Goal: Transaction & Acquisition: Purchase product/service

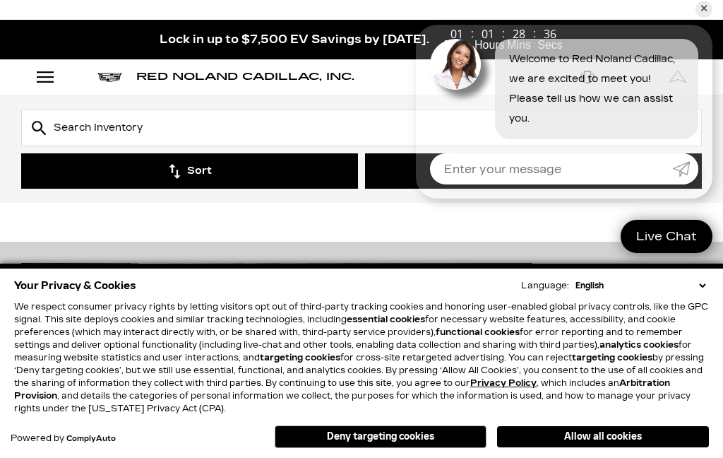
click at [706, 282] on select "English Spanish / Español English / United Kingdom Korean / 한국어 Vietnamese / Ti…" at bounding box center [640, 285] width 137 height 13
click at [259, 172] on button "Sort" at bounding box center [189, 170] width 337 height 35
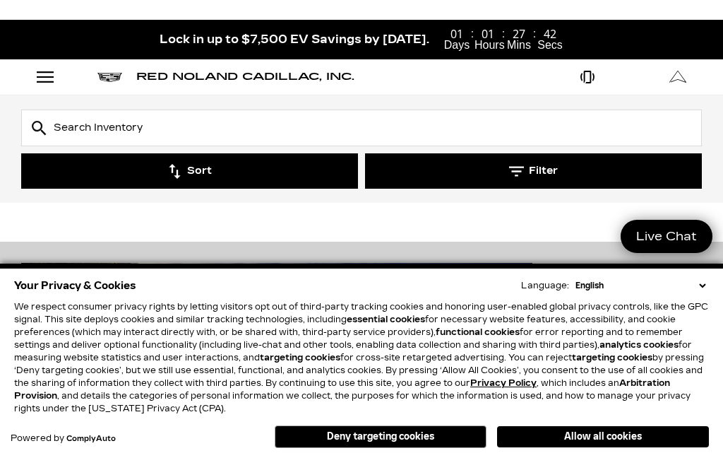
click at [436, 435] on button "Deny targeting cookies" at bounding box center [381, 436] width 212 height 23
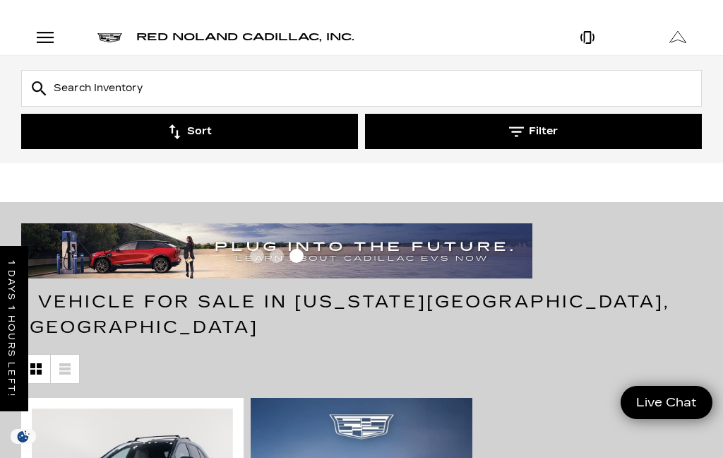
click at [560, 132] on button "Filter" at bounding box center [533, 131] width 337 height 35
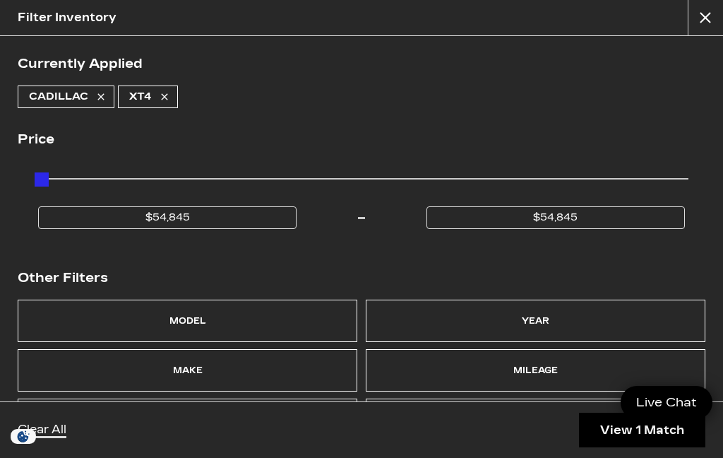
click at [275, 325] on div "Model" at bounding box center [188, 321] width 340 height 42
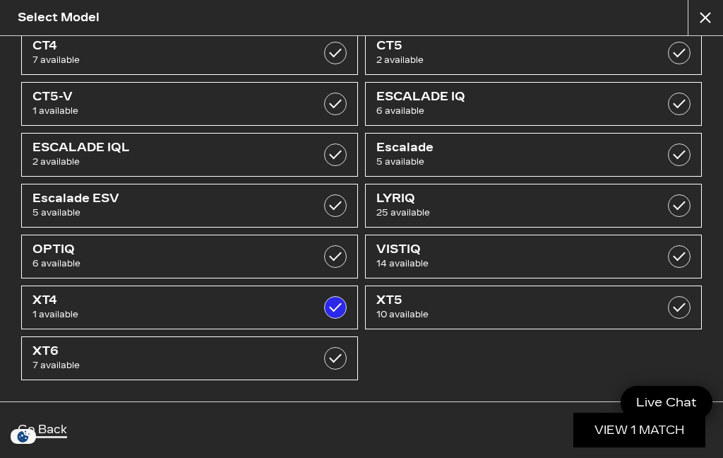
scroll to position [26, 0]
click at [675, 146] on label at bounding box center [679, 154] width 23 height 23
click at [705, 20] on button "close" at bounding box center [705, 17] width 35 height 35
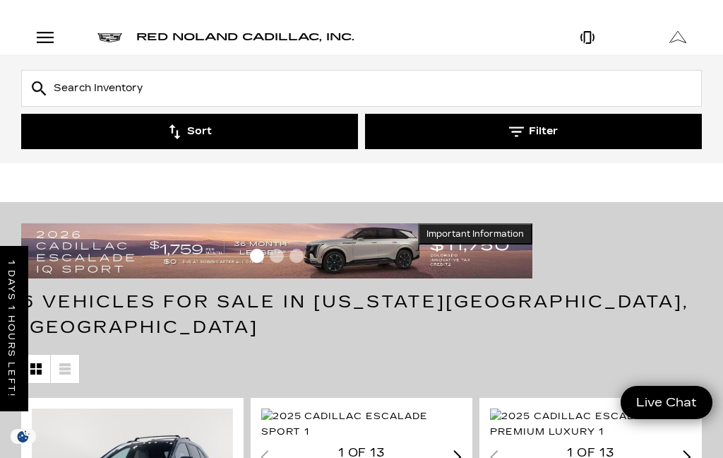
click at [577, 114] on button "Filter" at bounding box center [533, 131] width 337 height 35
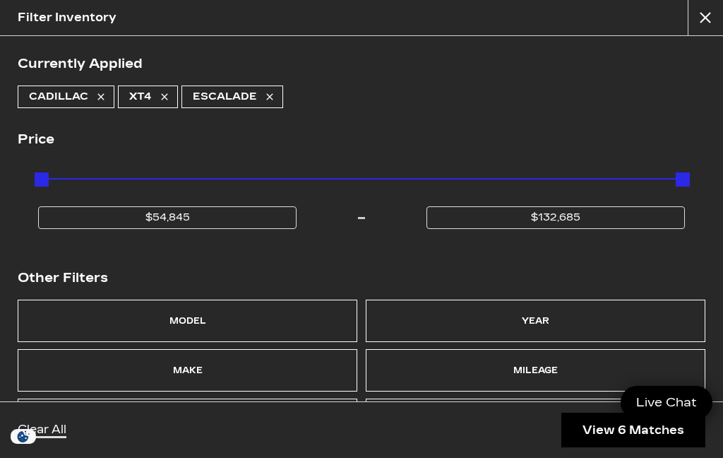
scroll to position [11, 0]
click at [605, 129] on h2 "Price" at bounding box center [362, 139] width 688 height 21
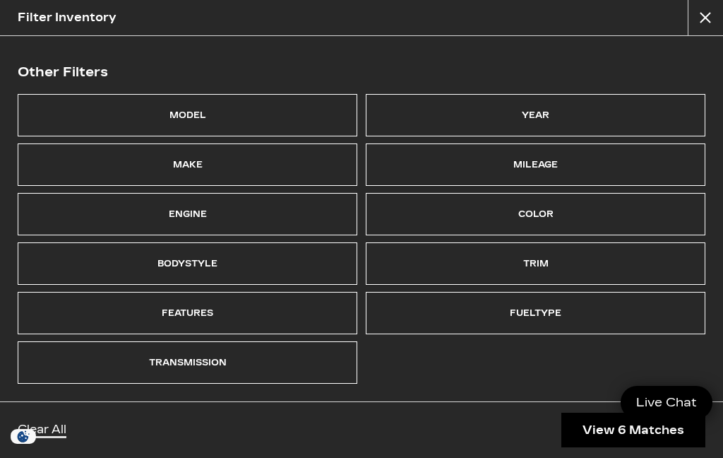
scroll to position [208, 0]
click at [267, 171] on div "Make" at bounding box center [188, 164] width 340 height 42
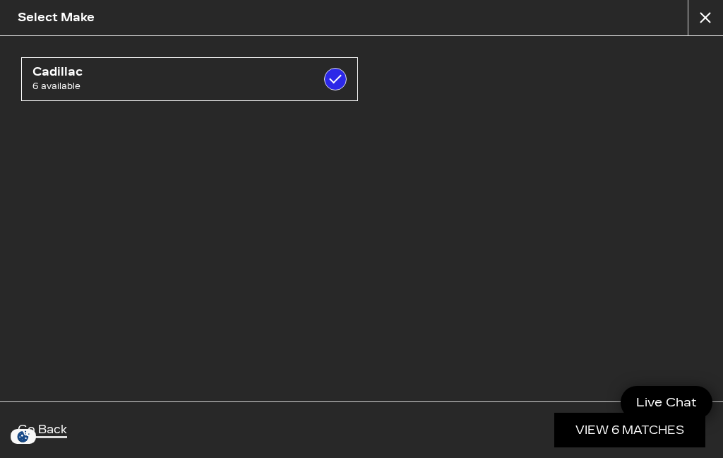
click at [711, 20] on button "close" at bounding box center [705, 17] width 35 height 35
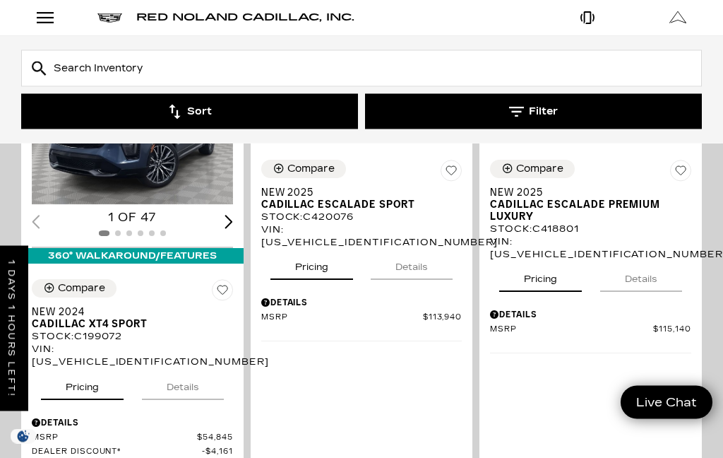
scroll to position [355, 0]
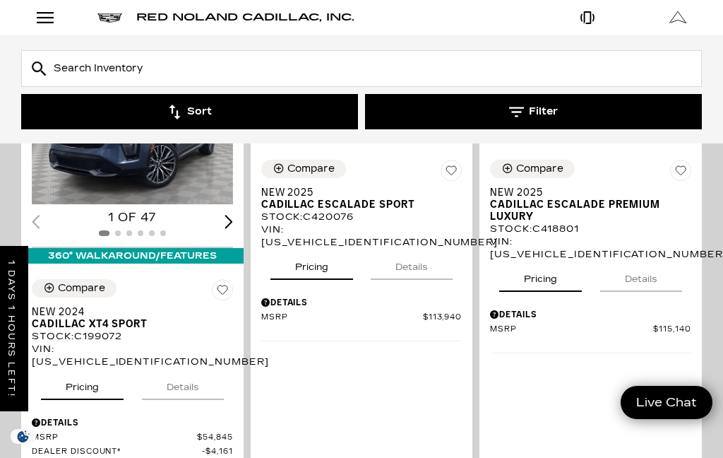
click at [581, 109] on button "Filter" at bounding box center [533, 111] width 337 height 35
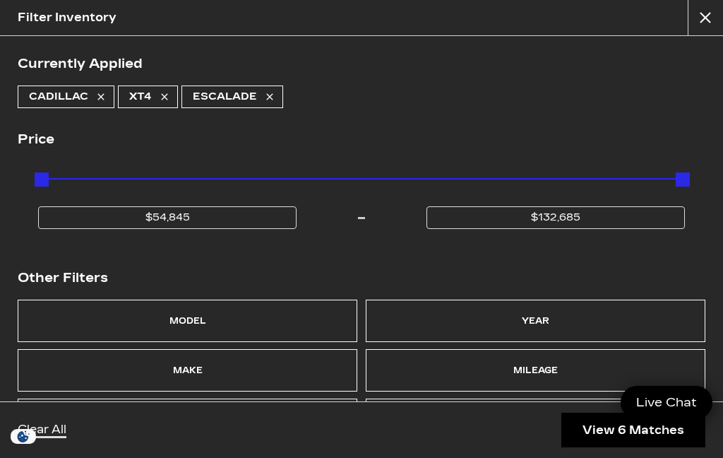
click at [271, 324] on div "Model" at bounding box center [188, 321] width 340 height 42
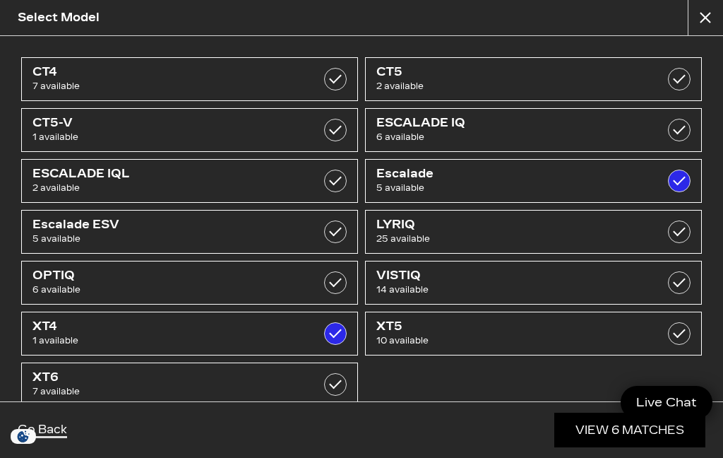
click at [675, 175] on label at bounding box center [679, 181] width 23 height 23
click at [684, 176] on label at bounding box center [679, 181] width 23 height 23
checkbox input "true"
click at [697, 29] on button "close" at bounding box center [705, 17] width 35 height 35
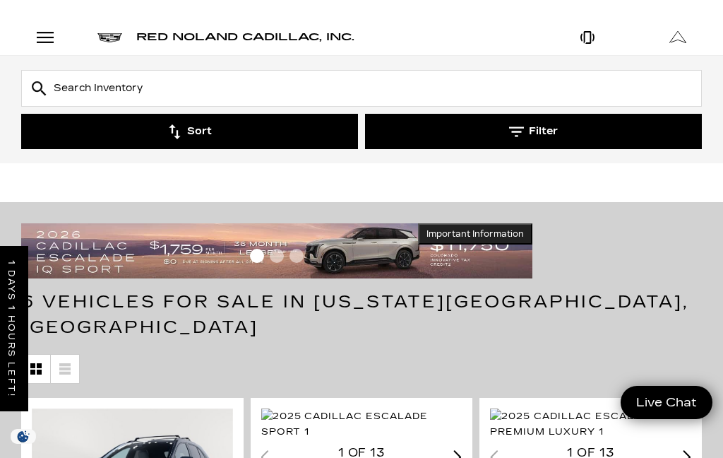
click at [665, 138] on button "Filter" at bounding box center [533, 131] width 337 height 35
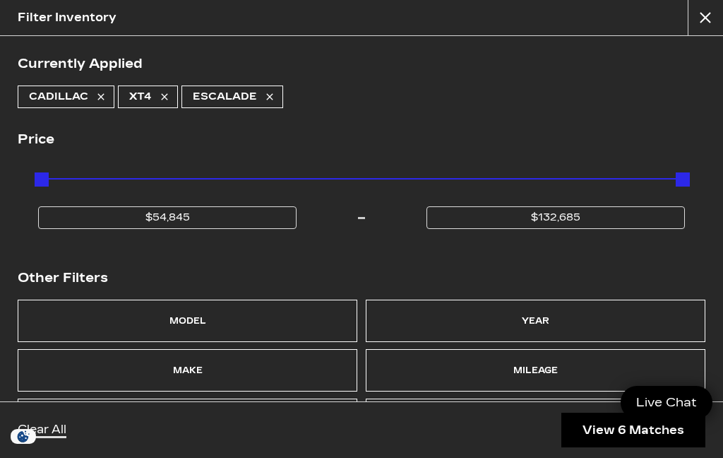
click at [597, 319] on div "Year" at bounding box center [536, 321] width 340 height 42
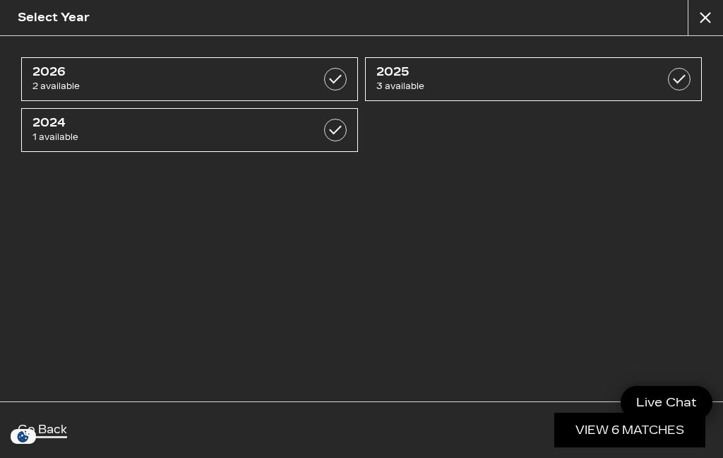
click at [333, 134] on label at bounding box center [335, 130] width 23 height 23
checkbox input "true"
click at [284, 142] on span "1 available" at bounding box center [165, 137] width 267 height 14
click at [51, 436] on link "Go Back" at bounding box center [42, 430] width 49 height 16
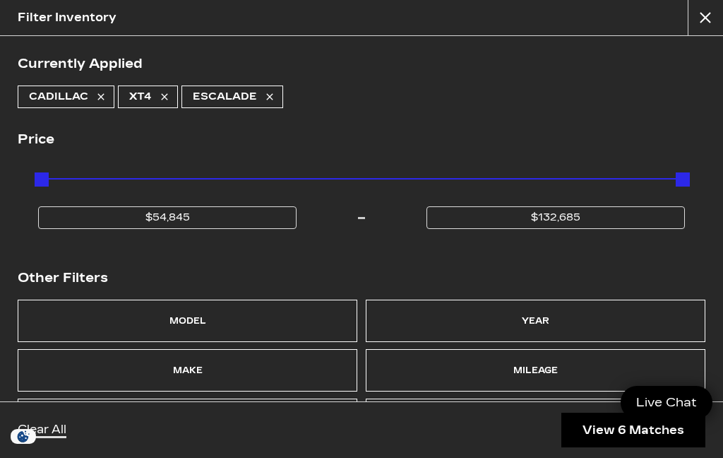
click at [549, 410] on div "Color" at bounding box center [535, 420] width 35 height 20
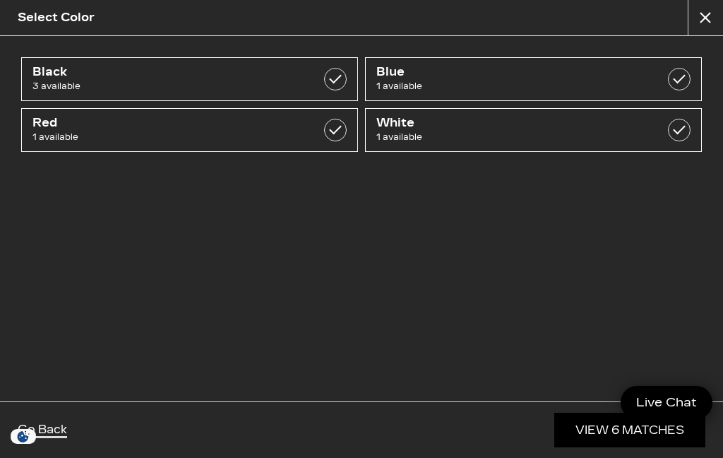
click at [685, 80] on label at bounding box center [679, 79] width 23 height 23
checkbox input "true"
click at [330, 131] on label at bounding box center [335, 130] width 23 height 23
checkbox input "true"
click at [565, 432] on link "View 2 Matches" at bounding box center [630, 430] width 151 height 35
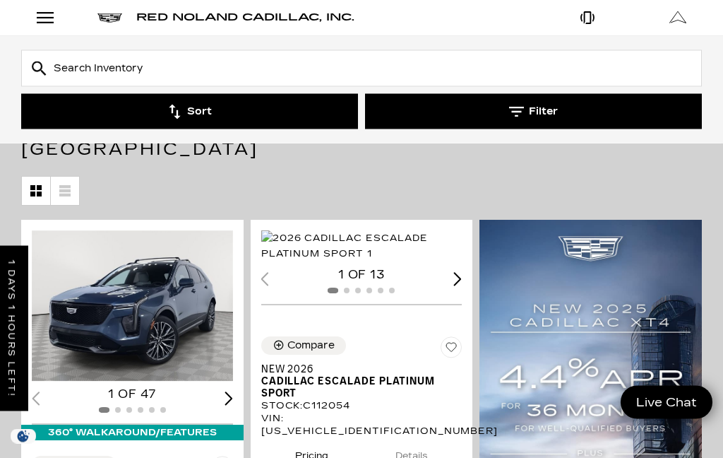
scroll to position [178, 0]
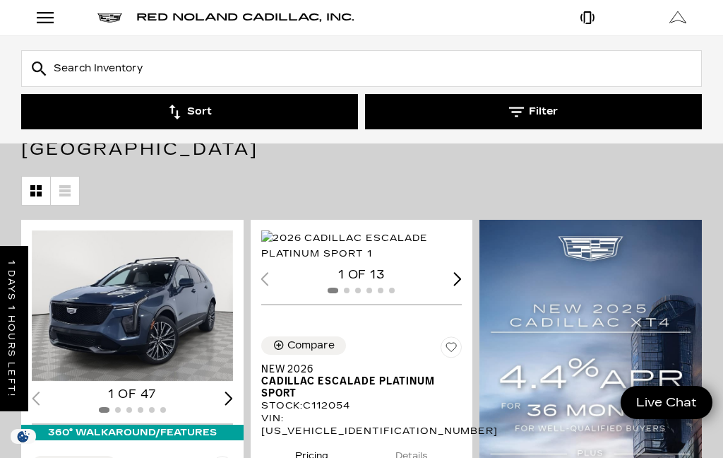
click at [225, 391] on div "Next slide" at bounding box center [229, 397] width 8 height 13
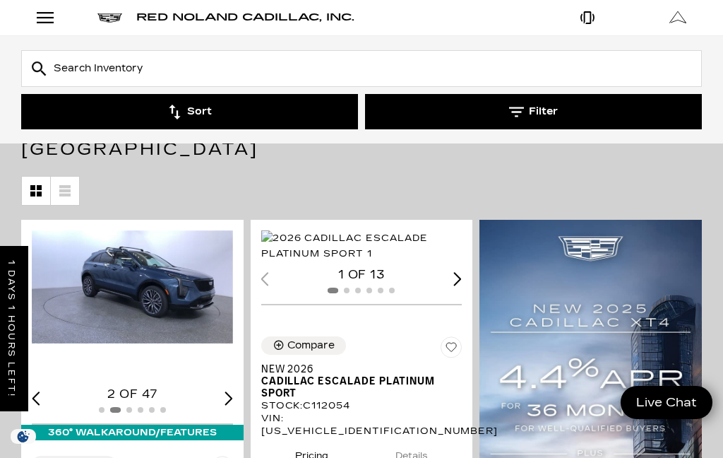
click at [229, 391] on div "Next slide" at bounding box center [229, 397] width 8 height 13
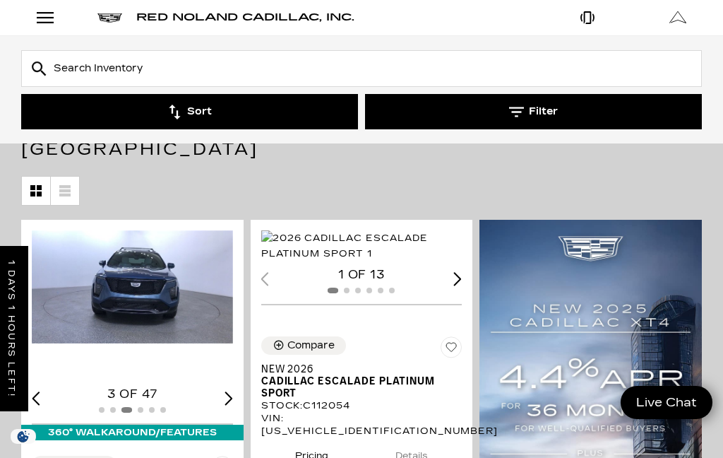
click at [230, 391] on div "Next slide" at bounding box center [229, 397] width 8 height 13
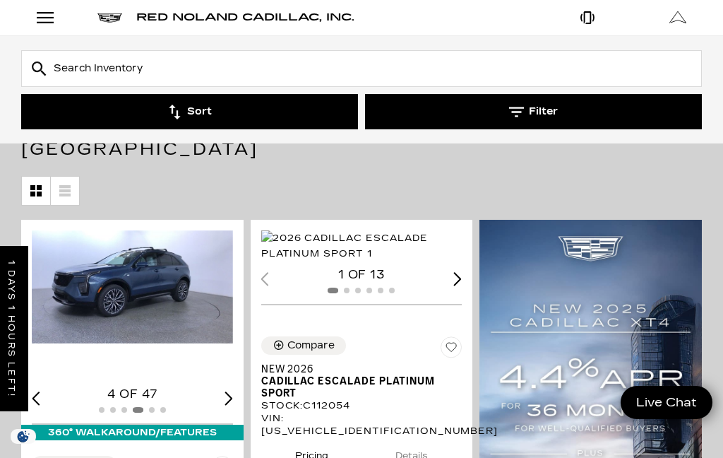
click at [227, 391] on div "Next slide" at bounding box center [229, 397] width 8 height 13
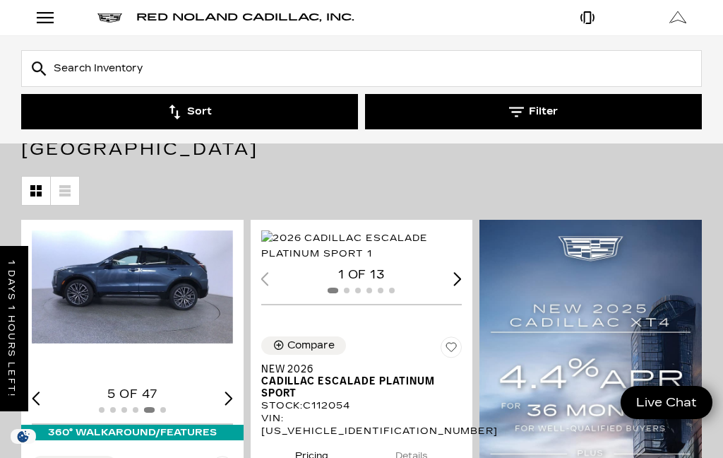
click at [232, 391] on div "Next slide" at bounding box center [229, 397] width 8 height 13
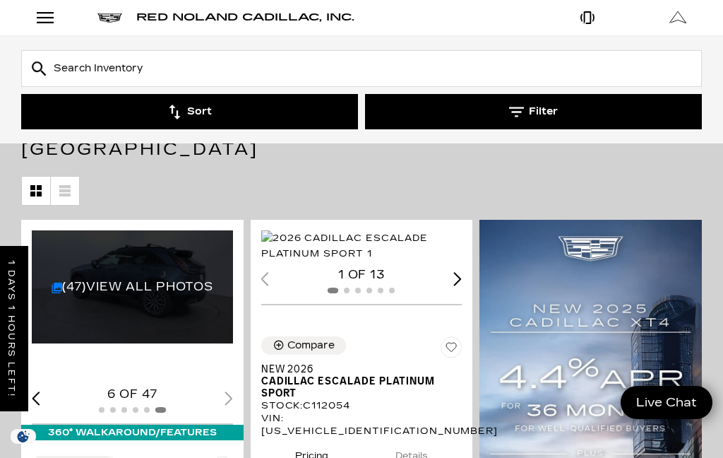
click at [155, 280] on link "(47) View All Photos" at bounding box center [133, 286] width 162 height 13
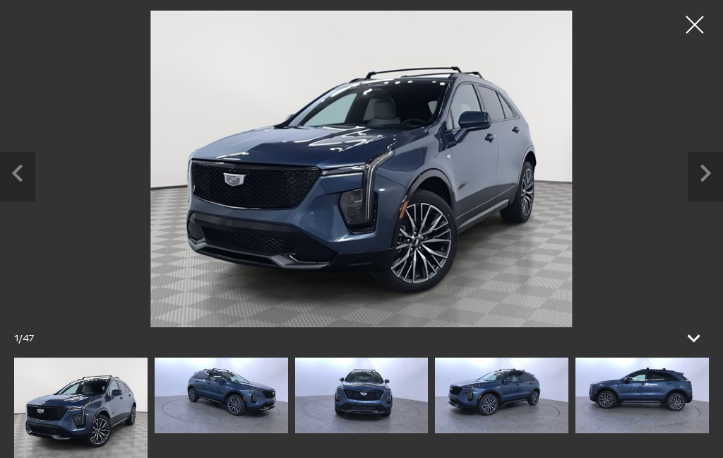
click at [697, 174] on icon "Next slide" at bounding box center [705, 171] width 35 height 39
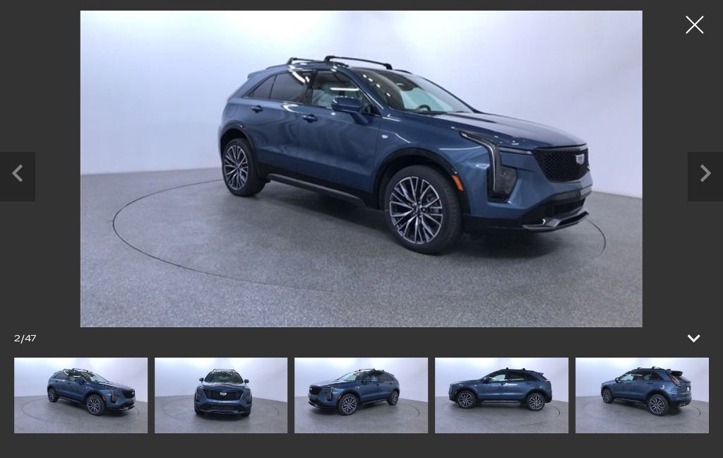
click at [707, 178] on icon "Next slide" at bounding box center [705, 171] width 35 height 39
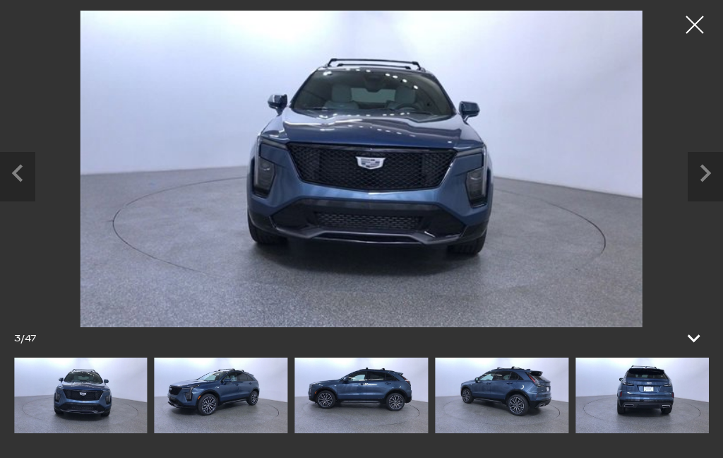
click at [704, 177] on icon "Next slide" at bounding box center [706, 174] width 11 height 18
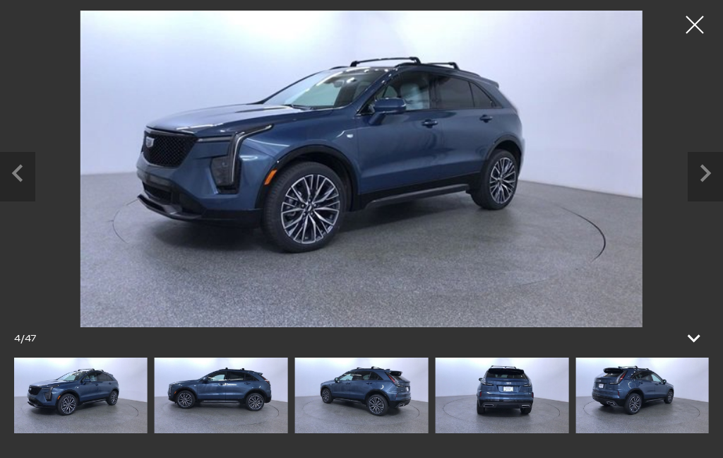
click at [714, 165] on icon "Next slide" at bounding box center [705, 171] width 35 height 39
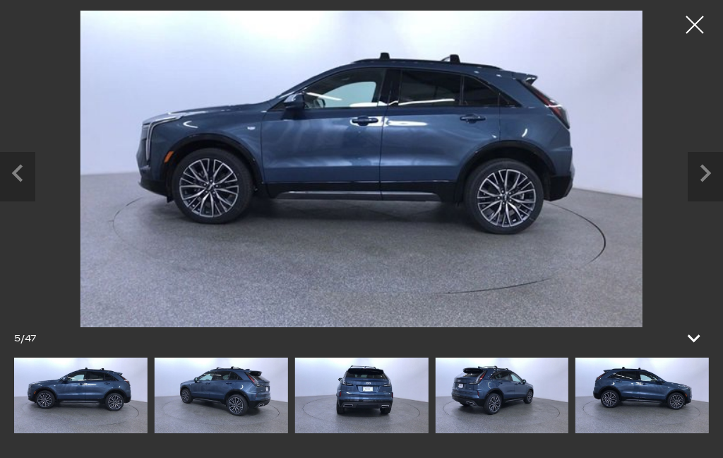
click at [707, 172] on icon "Next slide" at bounding box center [706, 174] width 11 height 18
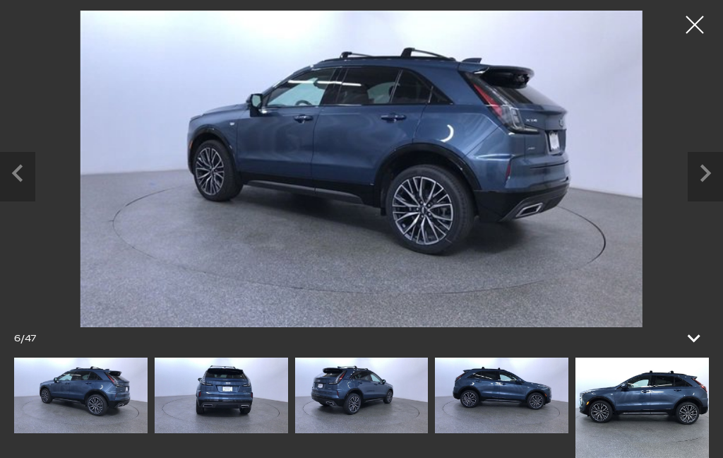
click at [706, 175] on icon "Next slide" at bounding box center [706, 174] width 11 height 18
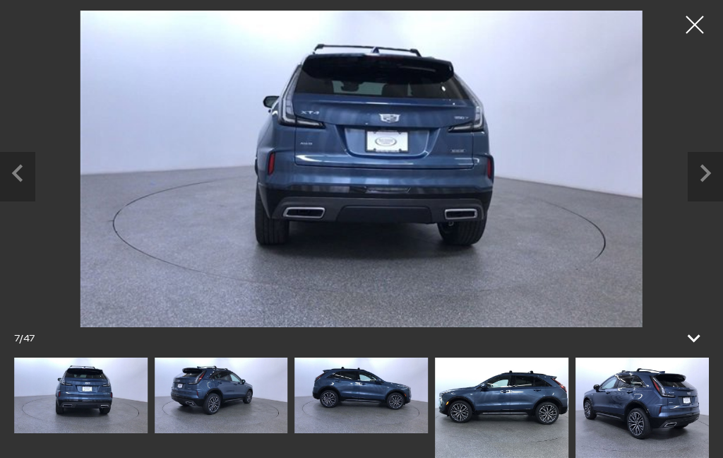
click at [705, 171] on icon "Next slide" at bounding box center [705, 171] width 35 height 39
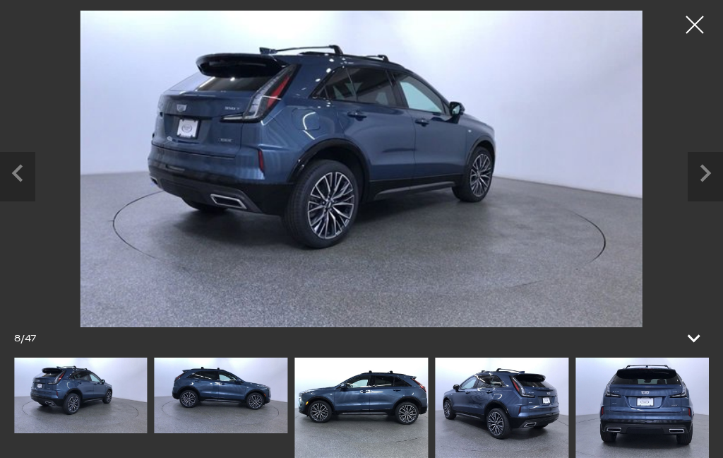
click at [706, 176] on icon "Next slide" at bounding box center [706, 174] width 11 height 18
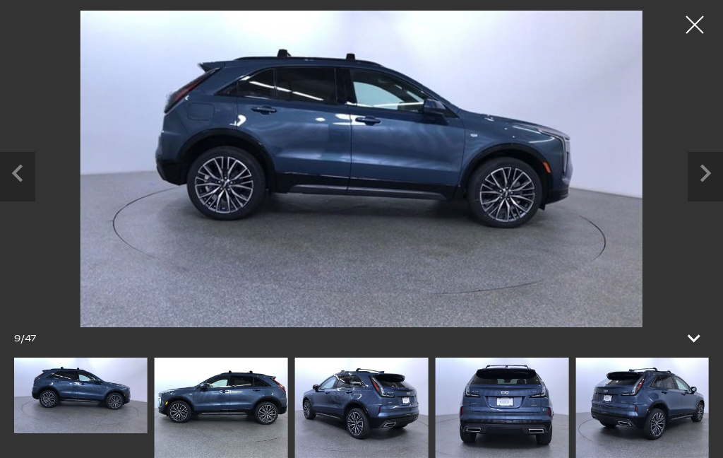
click at [716, 174] on icon "Next slide" at bounding box center [705, 171] width 35 height 39
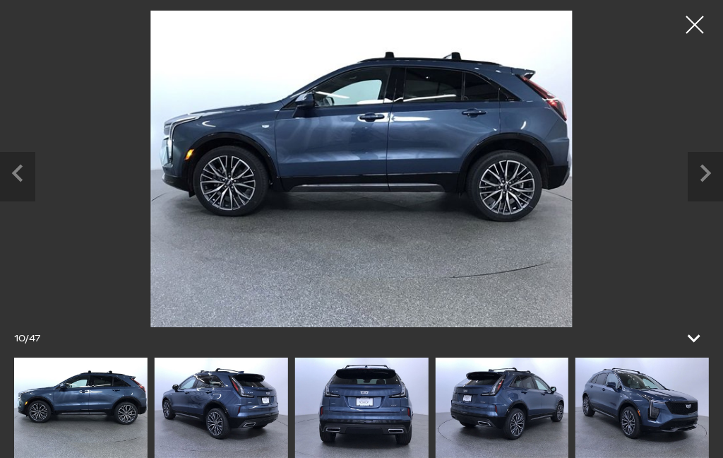
click at [714, 171] on icon "Next slide" at bounding box center [705, 171] width 35 height 39
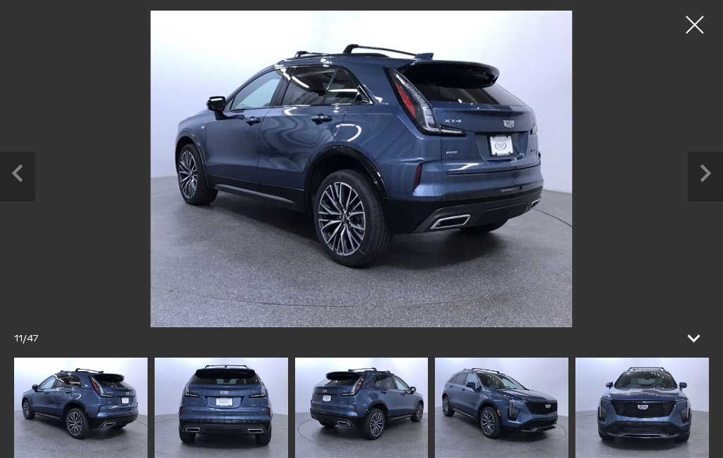
click at [713, 176] on icon "Next slide" at bounding box center [705, 171] width 35 height 39
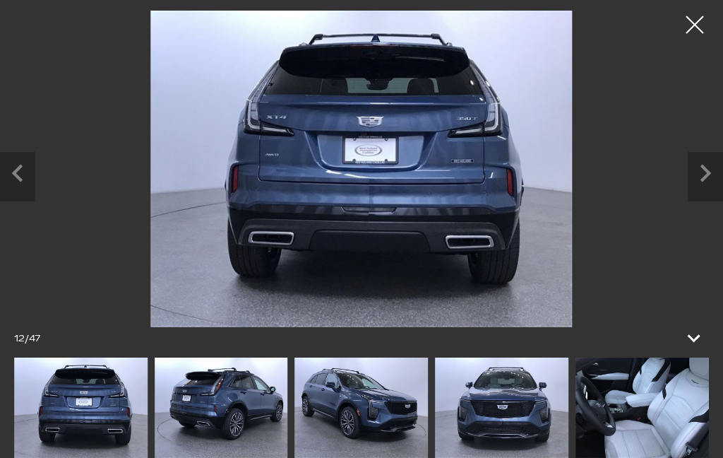
click at [716, 171] on icon "Next slide" at bounding box center [705, 171] width 35 height 39
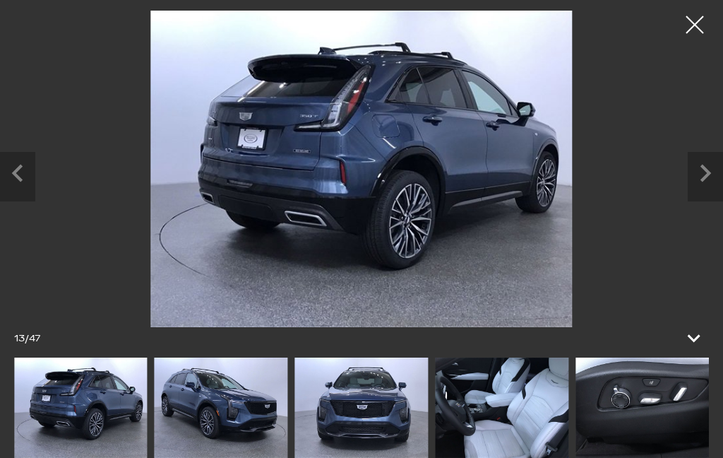
click at [706, 169] on icon "Next slide" at bounding box center [706, 174] width 11 height 18
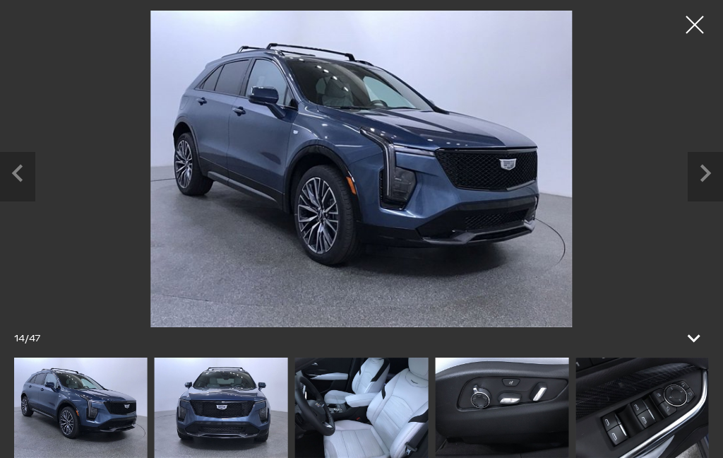
click at [708, 170] on icon "Next slide" at bounding box center [706, 174] width 11 height 18
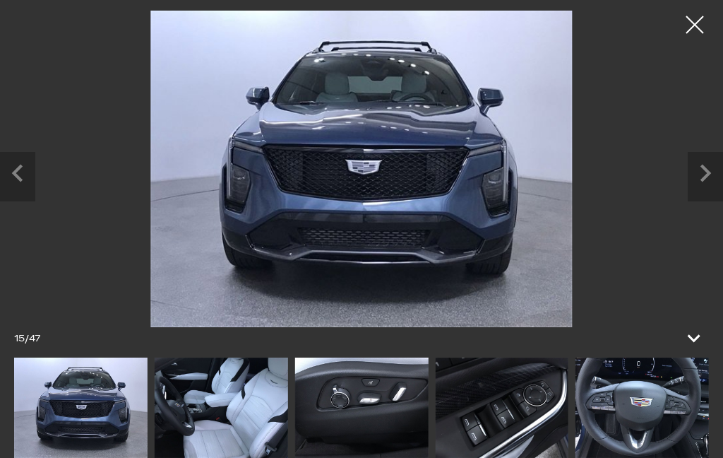
click at [715, 169] on icon "Next slide" at bounding box center [705, 171] width 35 height 39
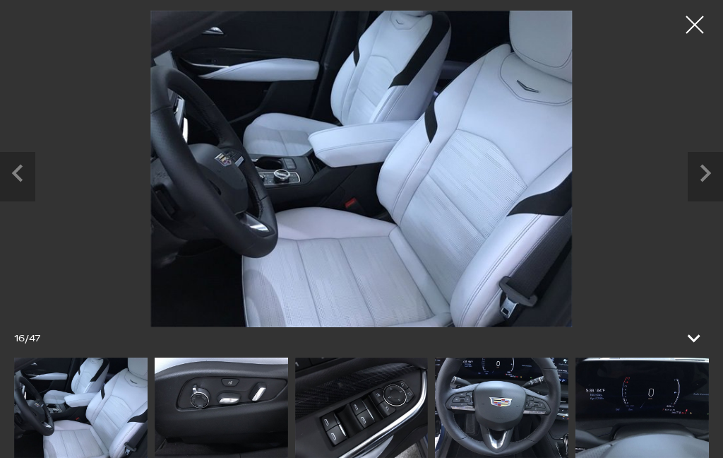
click at [707, 170] on icon "Next slide" at bounding box center [706, 174] width 11 height 18
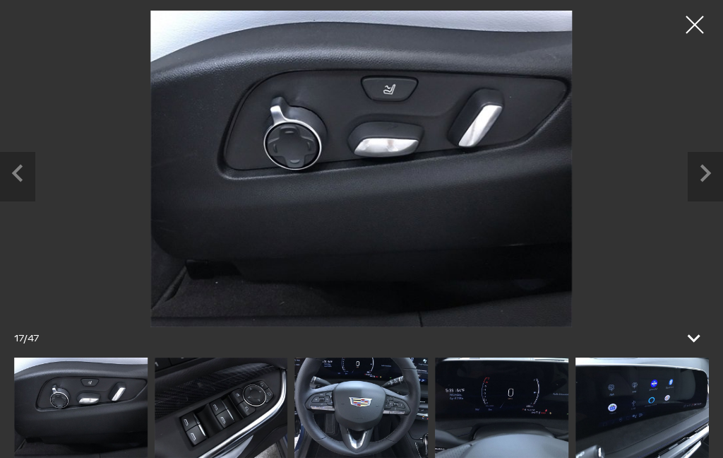
click at [711, 170] on icon "Next slide" at bounding box center [705, 171] width 35 height 39
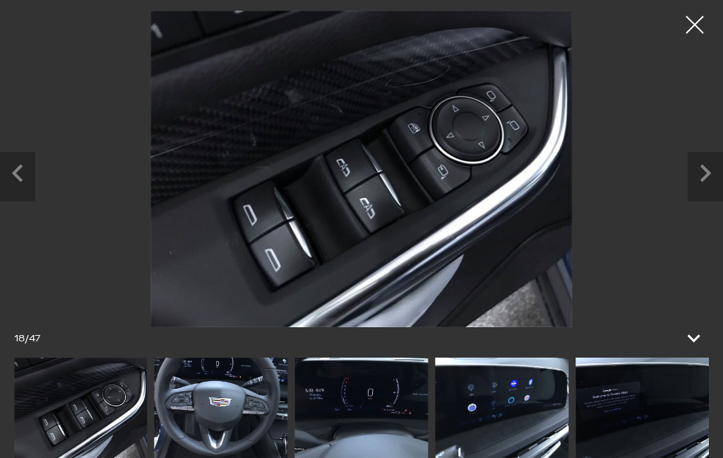
click at [714, 168] on icon "Next slide" at bounding box center [705, 171] width 35 height 39
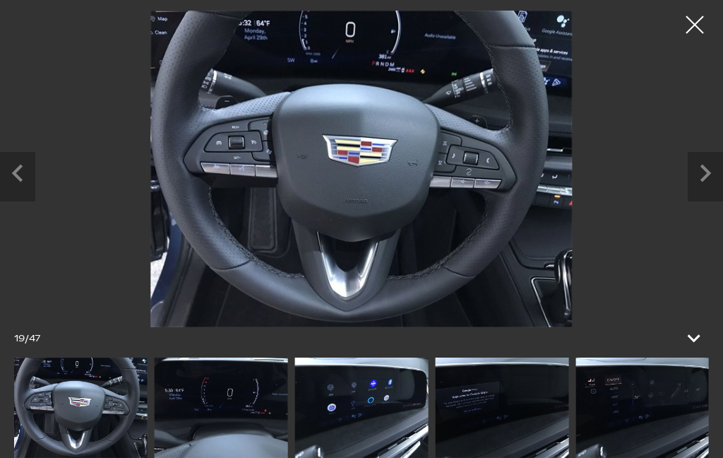
click at [718, 166] on icon "Next slide" at bounding box center [705, 171] width 35 height 39
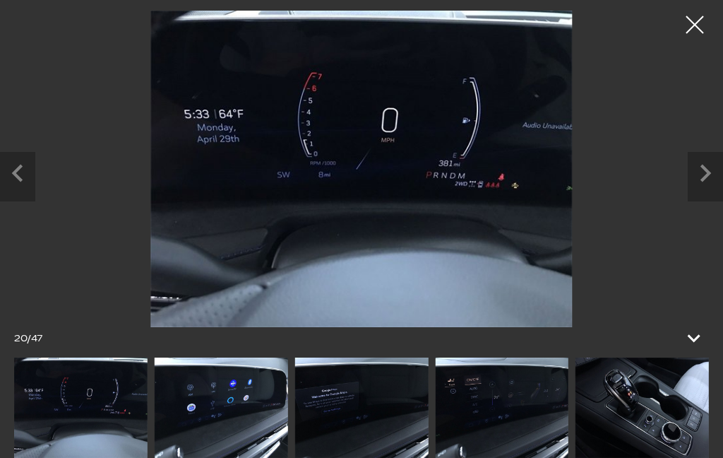
click at [715, 169] on icon "Next slide" at bounding box center [705, 171] width 35 height 39
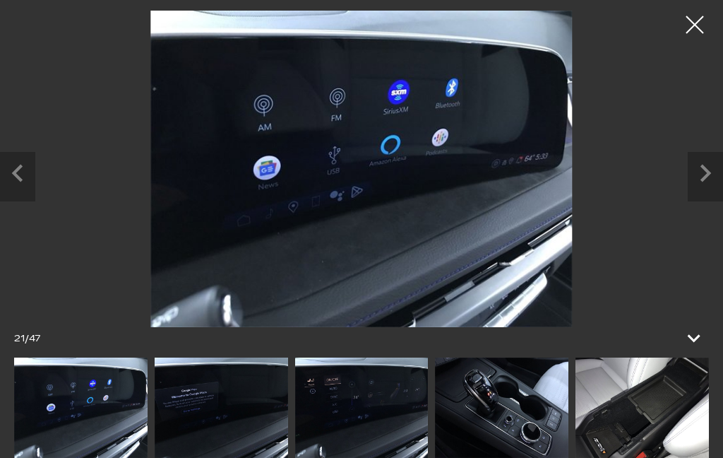
click at [705, 174] on icon "Next slide" at bounding box center [705, 171] width 35 height 39
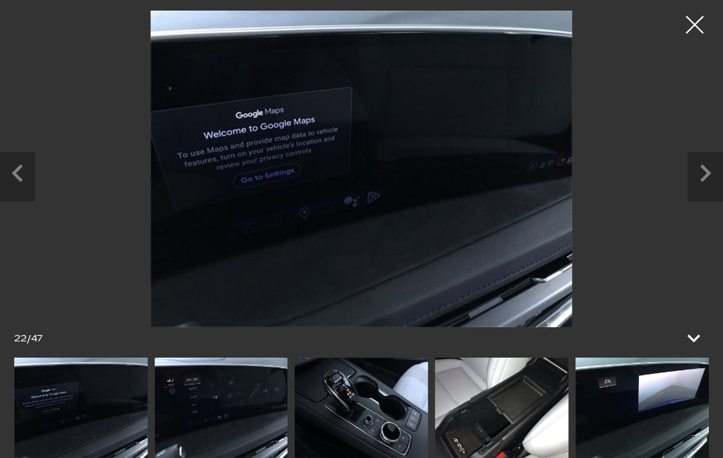
click at [709, 170] on icon "Next slide" at bounding box center [705, 171] width 35 height 39
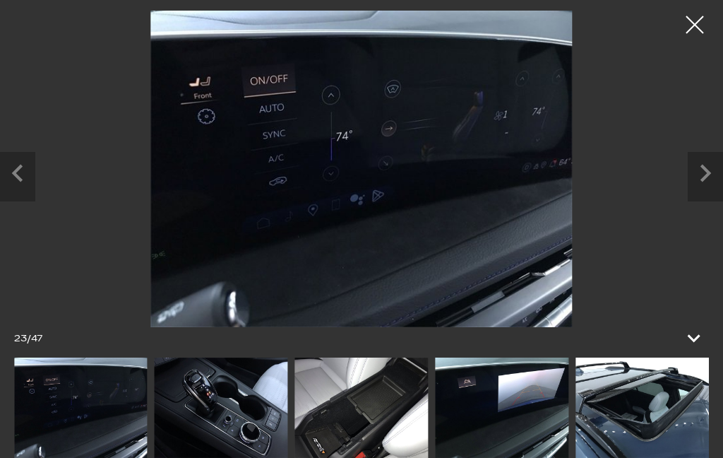
click at [705, 178] on icon "Next slide" at bounding box center [706, 174] width 11 height 18
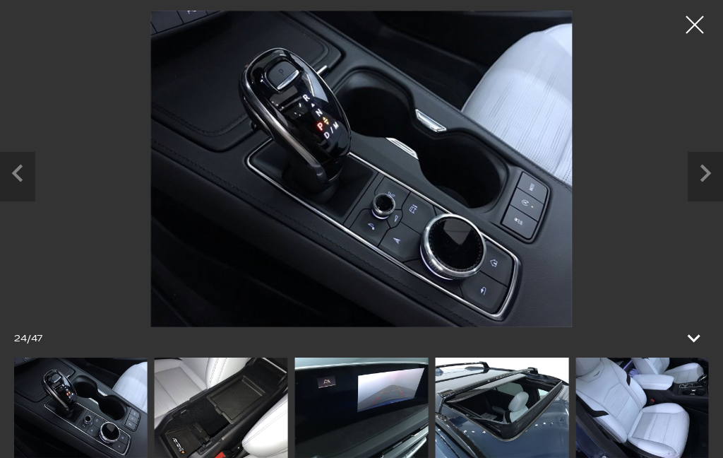
click at [707, 174] on icon "Next slide" at bounding box center [706, 174] width 11 height 18
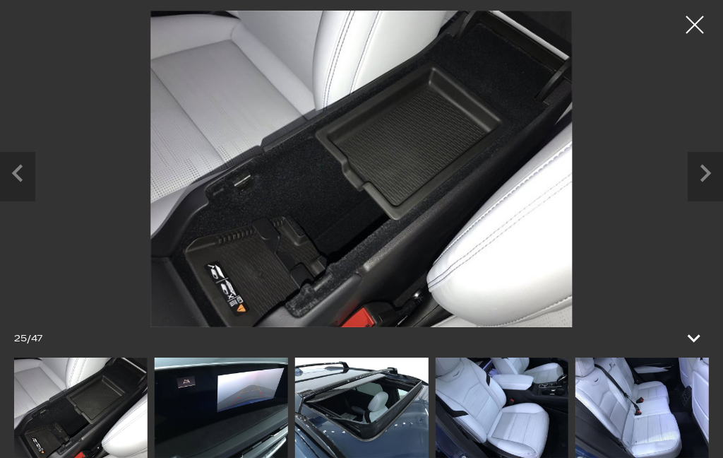
click at [705, 173] on icon "Next slide" at bounding box center [705, 171] width 35 height 39
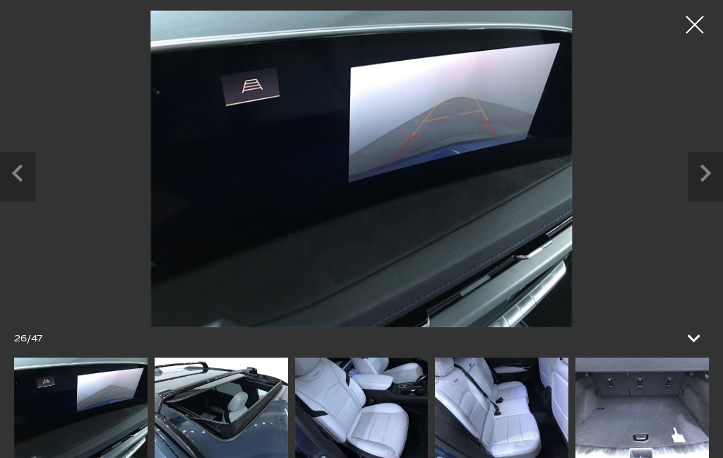
click at [711, 176] on icon "Next slide" at bounding box center [705, 171] width 35 height 39
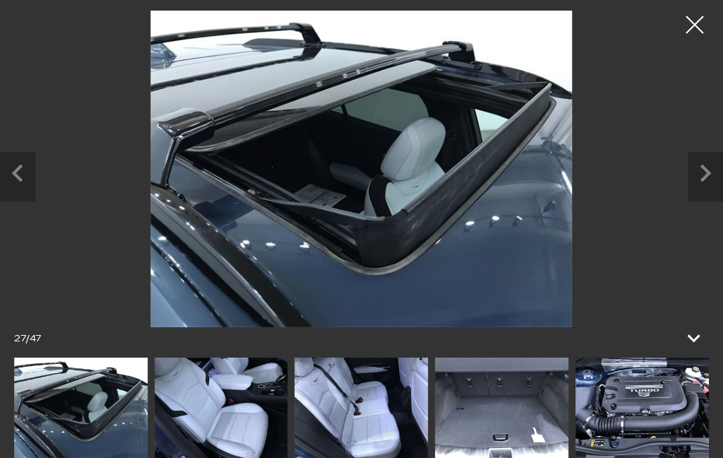
click at [709, 173] on icon "Next slide" at bounding box center [706, 174] width 11 height 18
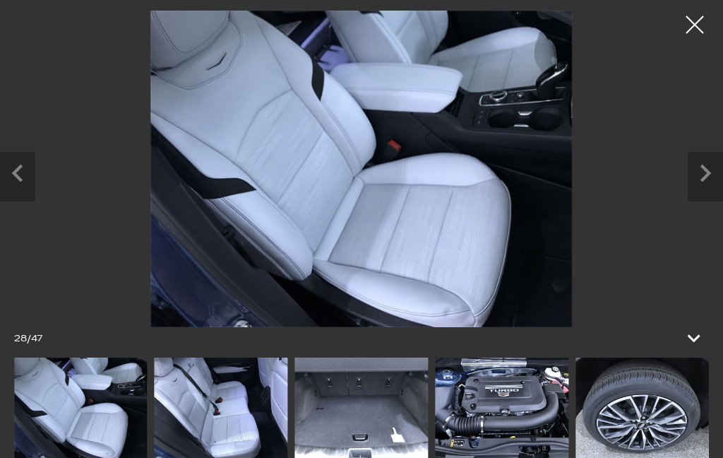
click at [708, 179] on icon "Next slide" at bounding box center [705, 171] width 35 height 39
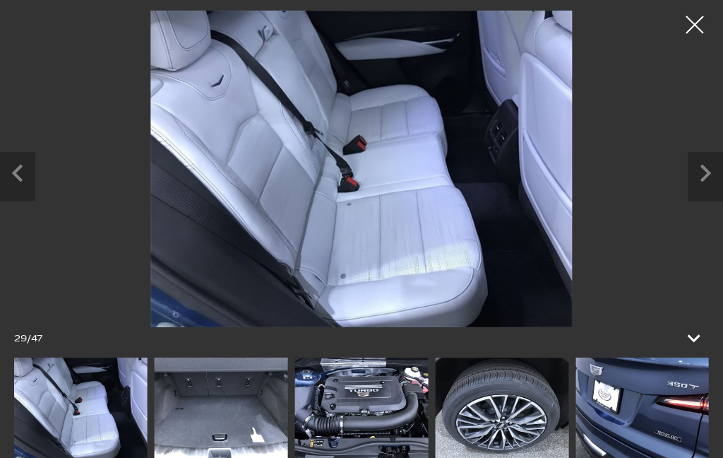
click at [706, 179] on icon "Next slide" at bounding box center [706, 174] width 11 height 18
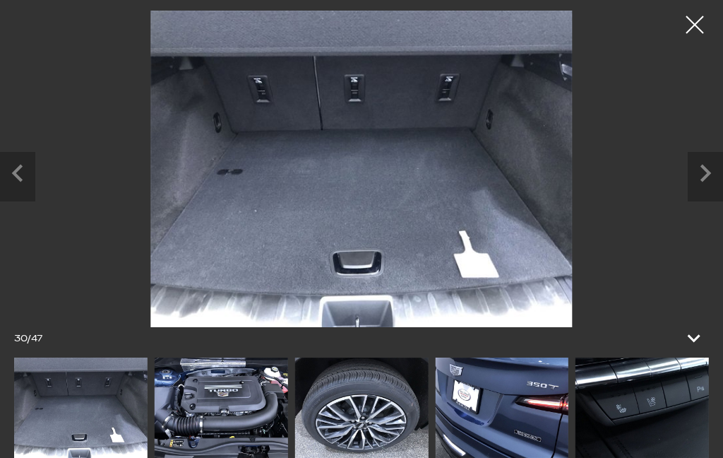
click at [703, 176] on icon "Next slide" at bounding box center [705, 171] width 35 height 39
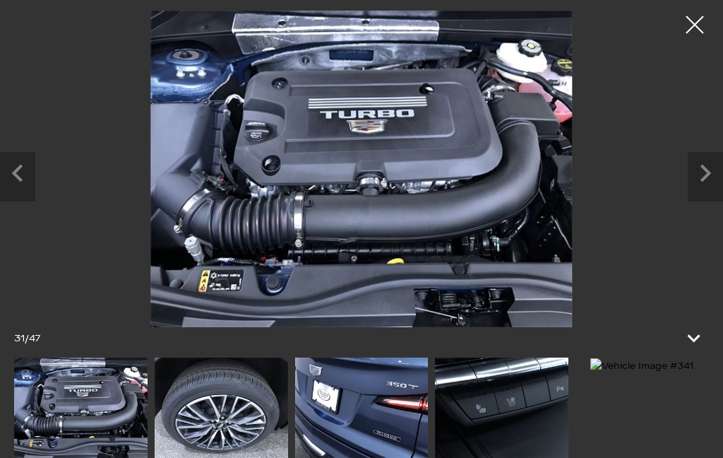
click at [713, 172] on icon "Next slide" at bounding box center [705, 171] width 35 height 39
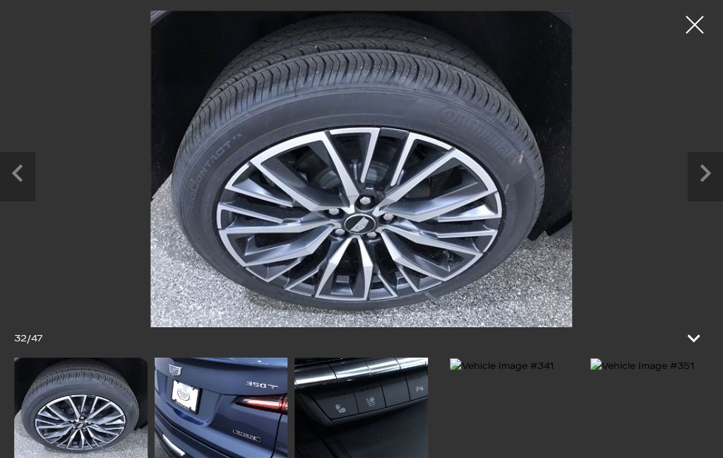
click at [711, 174] on icon "Next slide" at bounding box center [706, 174] width 11 height 18
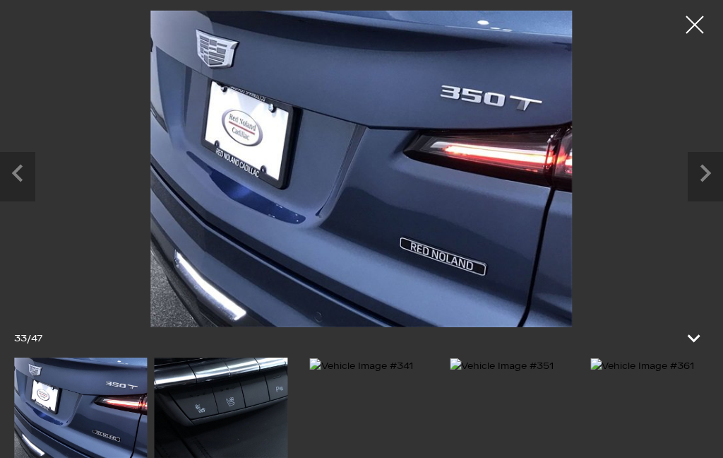
click at [709, 175] on icon "Next slide" at bounding box center [706, 174] width 11 height 18
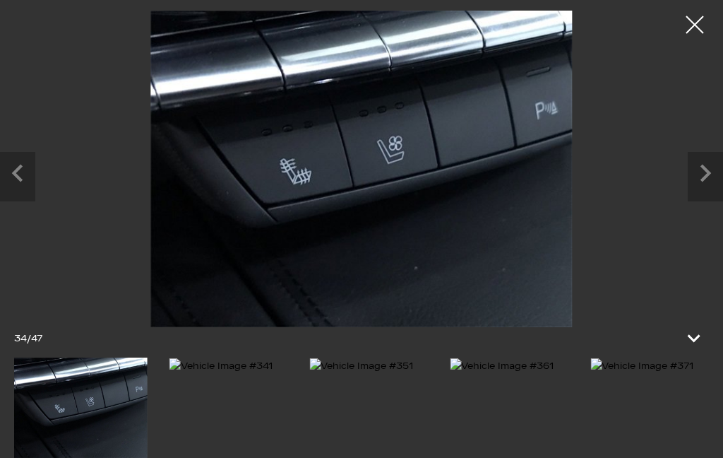
click at [704, 180] on icon "Next slide" at bounding box center [706, 174] width 11 height 18
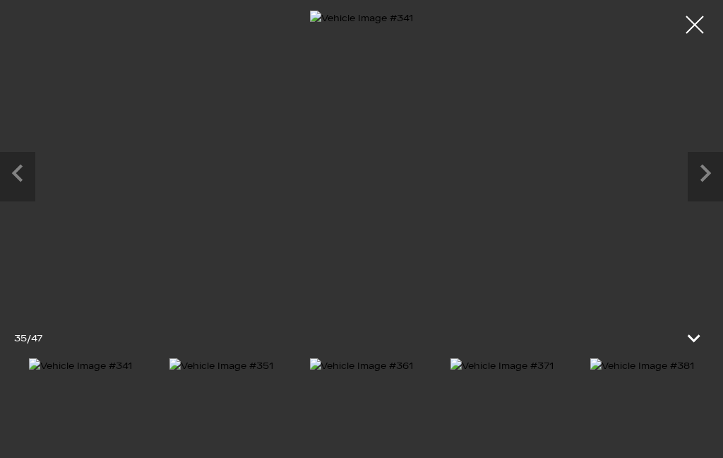
click at [706, 174] on icon "Next slide" at bounding box center [706, 174] width 11 height 18
click at [704, 174] on icon "Next slide" at bounding box center [705, 171] width 35 height 39
click at [704, 178] on icon "Next slide" at bounding box center [706, 174] width 11 height 18
click at [706, 179] on icon "Next slide" at bounding box center [705, 171] width 35 height 39
click at [704, 179] on icon "Next slide" at bounding box center [706, 174] width 11 height 18
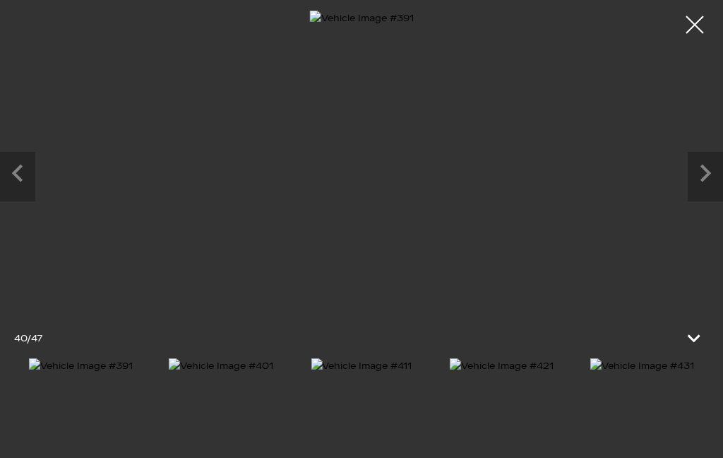
click at [699, 176] on icon "Next slide" at bounding box center [705, 171] width 35 height 39
click at [702, 28] on div at bounding box center [694, 24] width 35 height 35
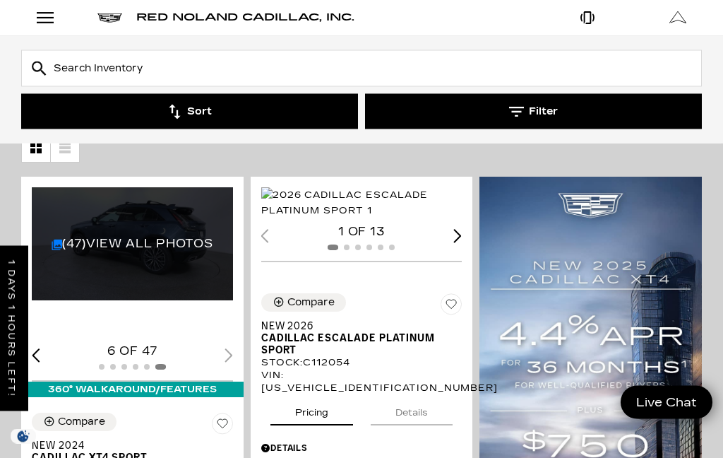
scroll to position [221, 0]
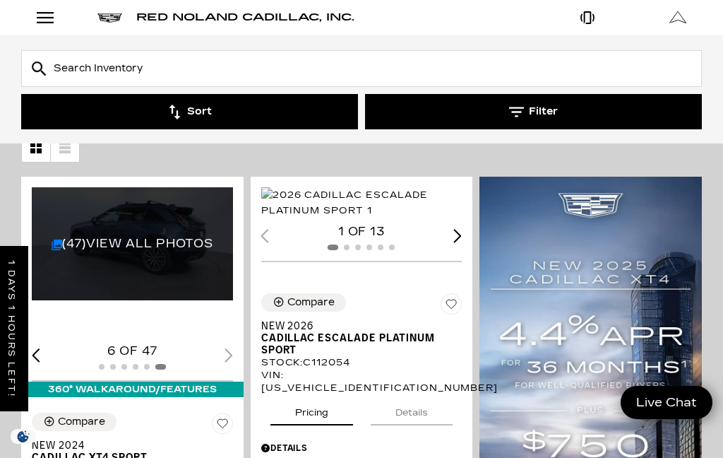
click at [50, 18] on div "Open Menu Modal" at bounding box center [45, 17] width 24 height 17
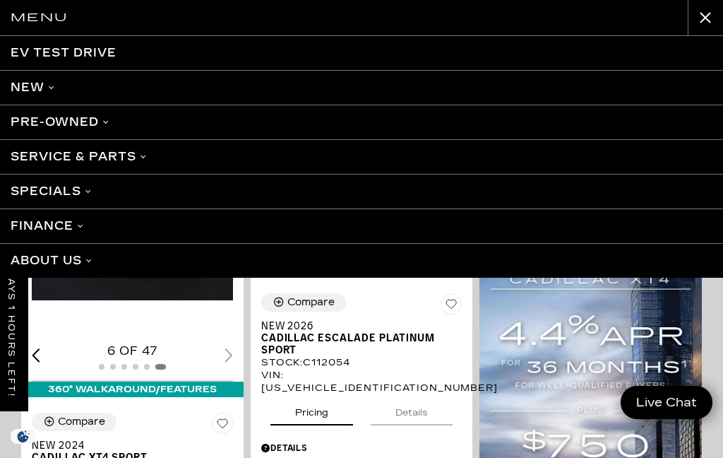
click at [310, 123] on link "Pre-Owned" at bounding box center [361, 122] width 723 height 35
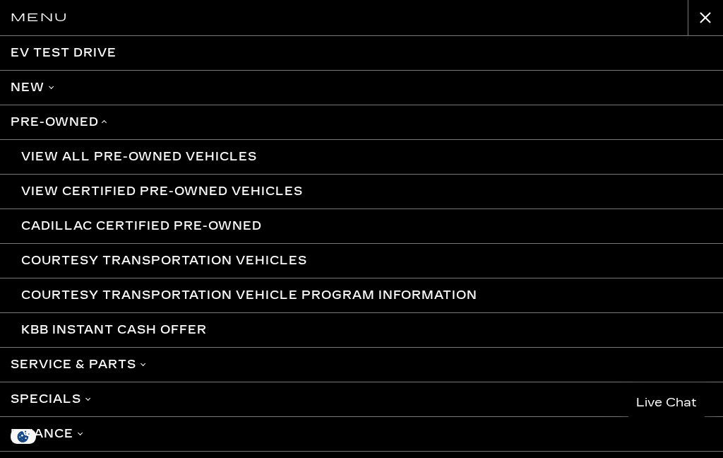
click at [259, 227] on link "Cadillac Certified Pre-Owned" at bounding box center [361, 225] width 723 height 35
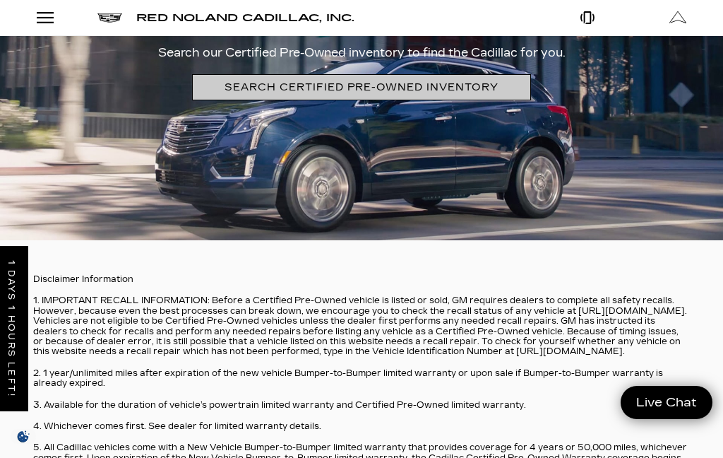
scroll to position [3160, 0]
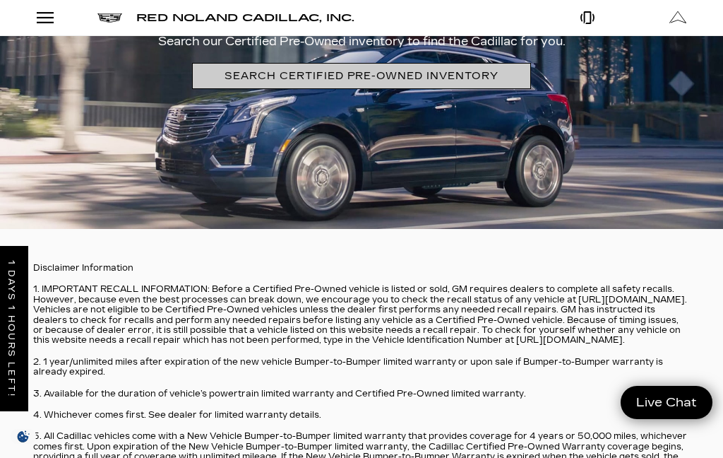
click at [498, 77] on link "SEARCH CERTIFIED PRE-OWNED INVENTORY" at bounding box center [361, 76] width 338 height 26
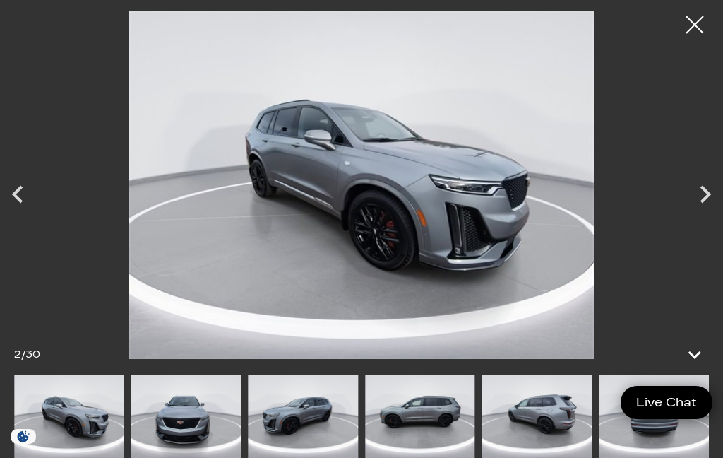
click at [697, 212] on icon "Next" at bounding box center [705, 194] width 35 height 35
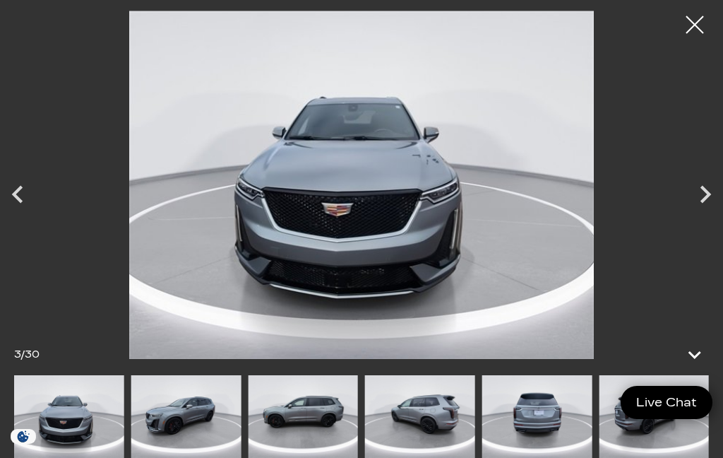
click at [702, 212] on icon "Next" at bounding box center [705, 194] width 35 height 35
click at [706, 203] on icon "Next" at bounding box center [706, 194] width 11 height 18
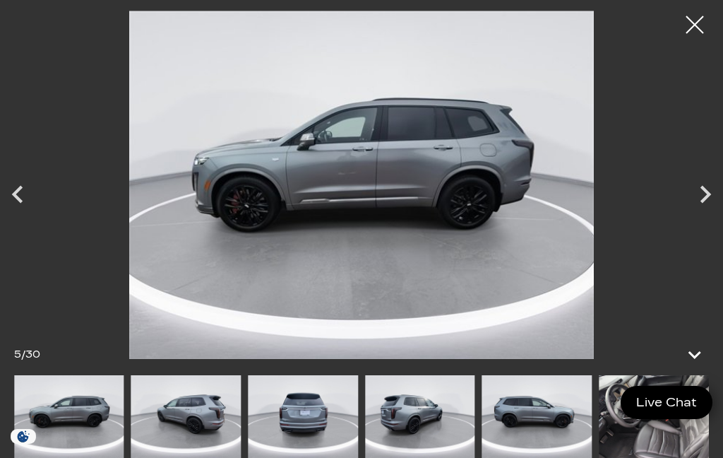
click at [702, 212] on icon "Next" at bounding box center [705, 194] width 35 height 35
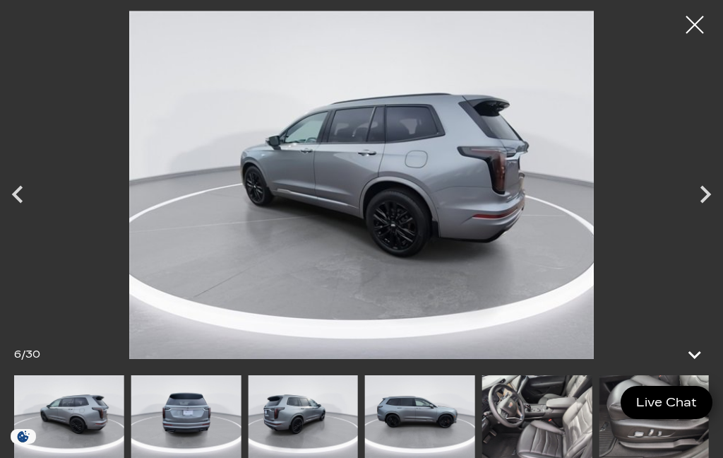
click at [712, 212] on icon "Next" at bounding box center [705, 194] width 35 height 35
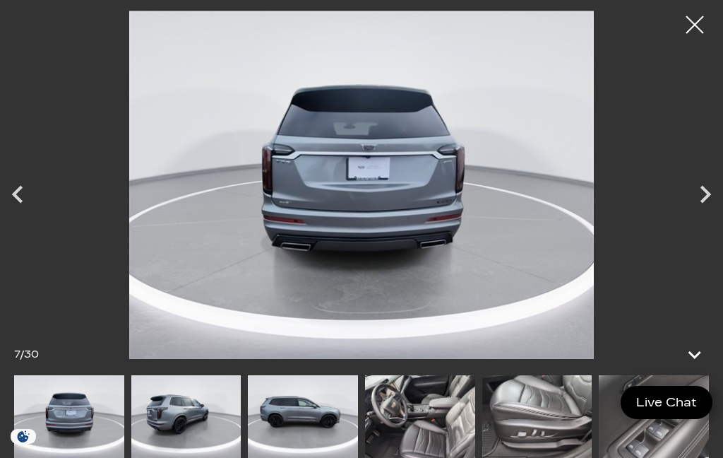
click at [700, 212] on icon "Next" at bounding box center [705, 194] width 35 height 35
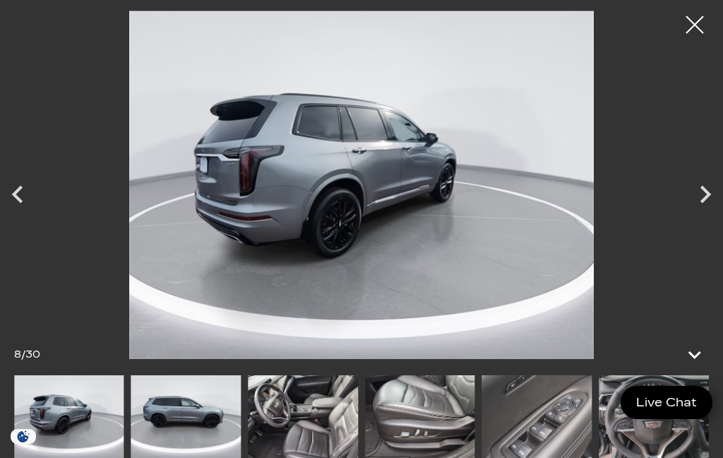
click at [700, 212] on icon "Next" at bounding box center [705, 194] width 35 height 35
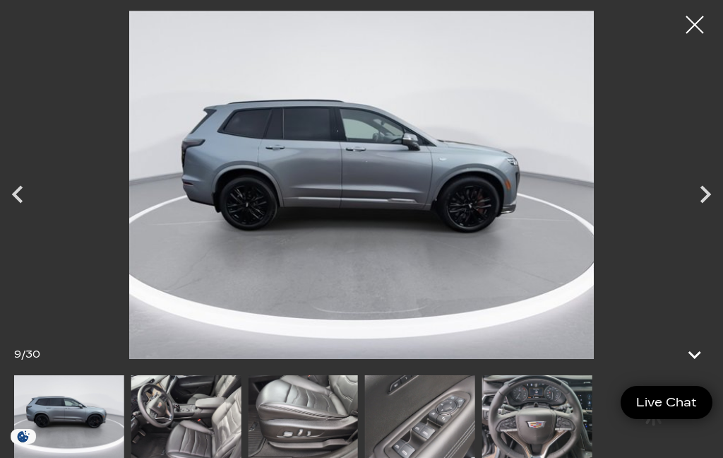
click at [719, 212] on icon "Next" at bounding box center [705, 194] width 35 height 35
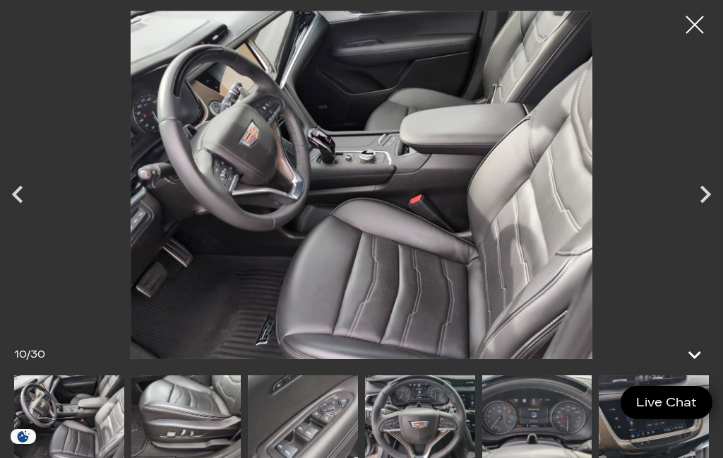
click at [717, 212] on icon "Next" at bounding box center [705, 194] width 35 height 35
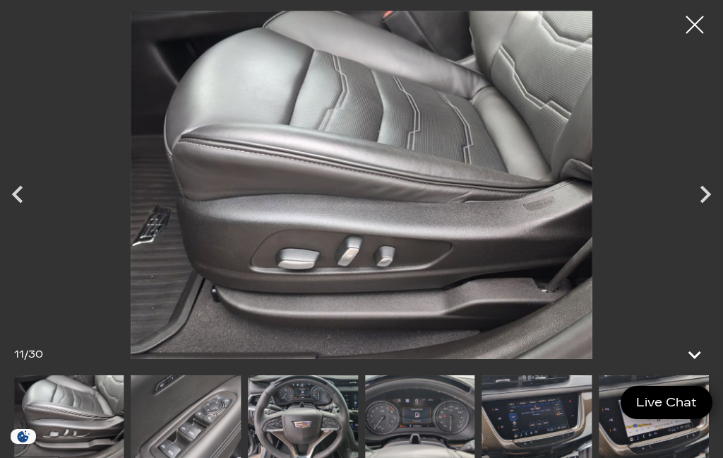
click at [707, 203] on icon "Next" at bounding box center [706, 194] width 11 height 18
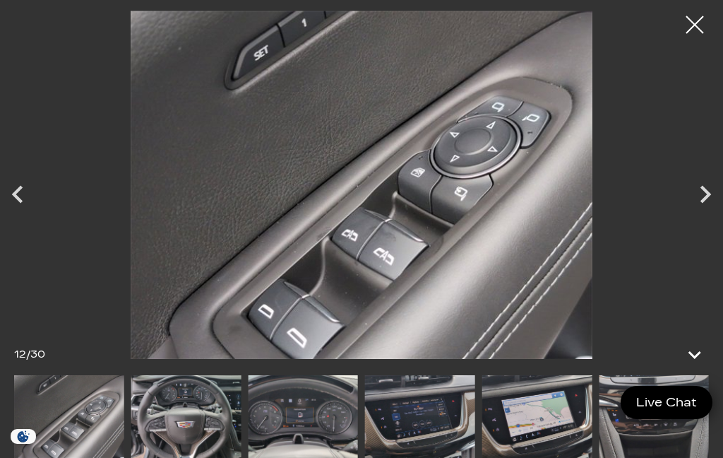
click at [699, 212] on icon "Next" at bounding box center [705, 194] width 35 height 35
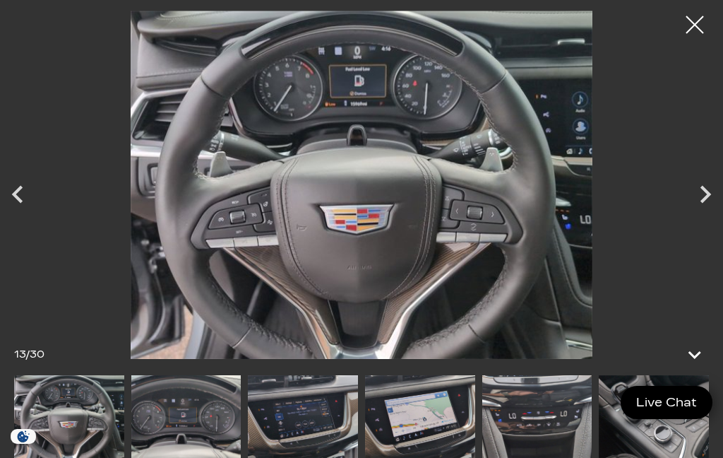
click at [705, 203] on icon "Next" at bounding box center [706, 194] width 11 height 18
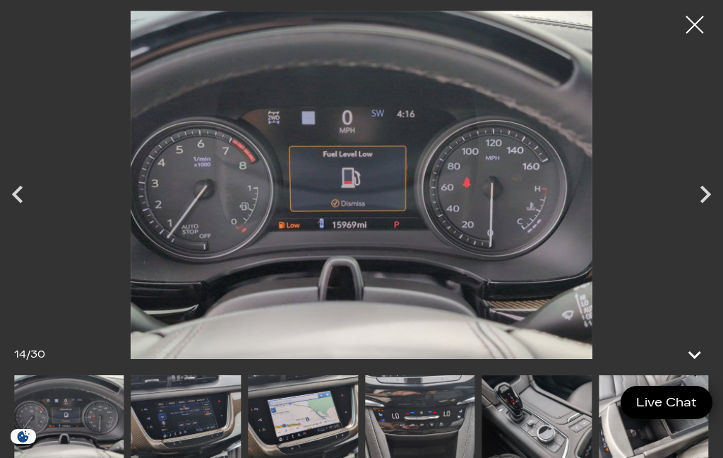
click at [717, 212] on icon "Next" at bounding box center [705, 194] width 35 height 35
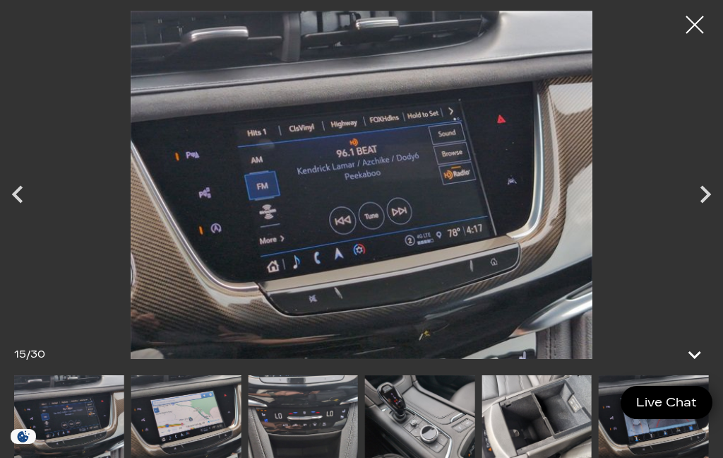
click at [713, 212] on icon "Next" at bounding box center [705, 194] width 35 height 35
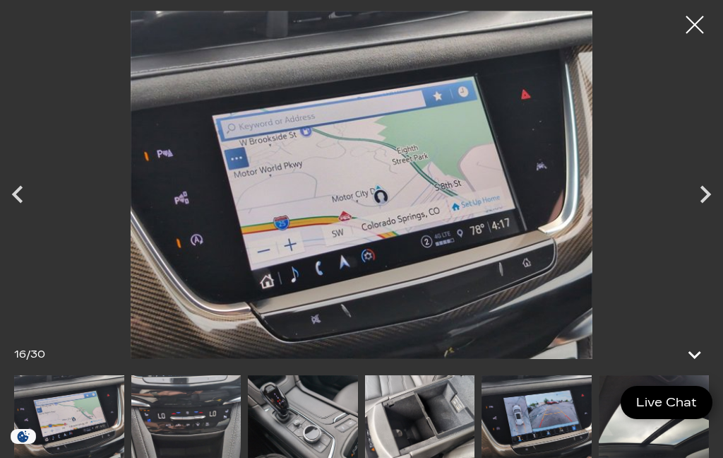
click at [706, 203] on icon "Next" at bounding box center [706, 194] width 11 height 18
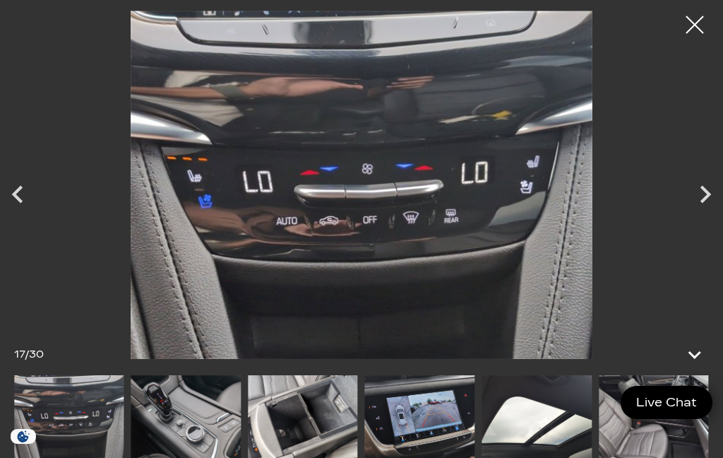
click at [706, 212] on icon "Next" at bounding box center [705, 194] width 35 height 35
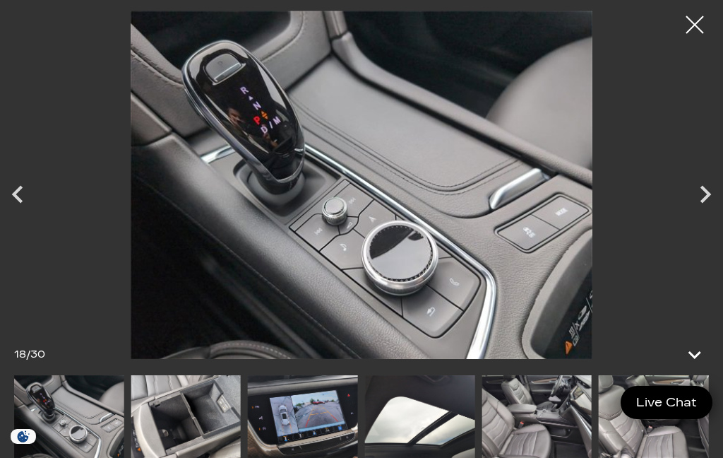
click at [694, 212] on icon "Next" at bounding box center [705, 194] width 35 height 35
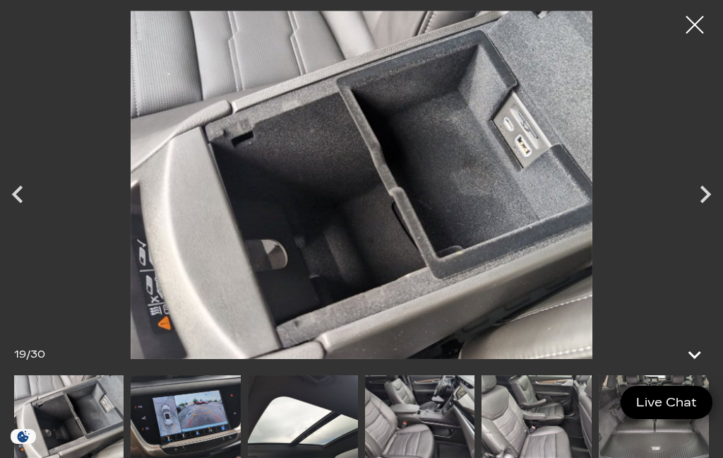
click at [701, 212] on icon "Next" at bounding box center [705, 194] width 35 height 35
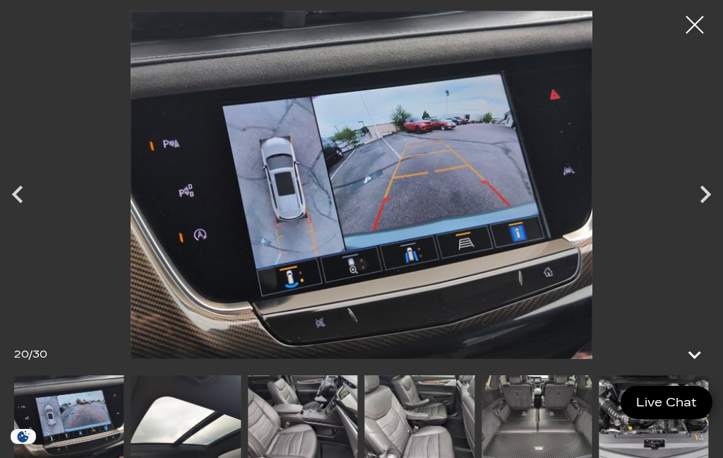
click at [700, 212] on icon "Next" at bounding box center [705, 194] width 35 height 35
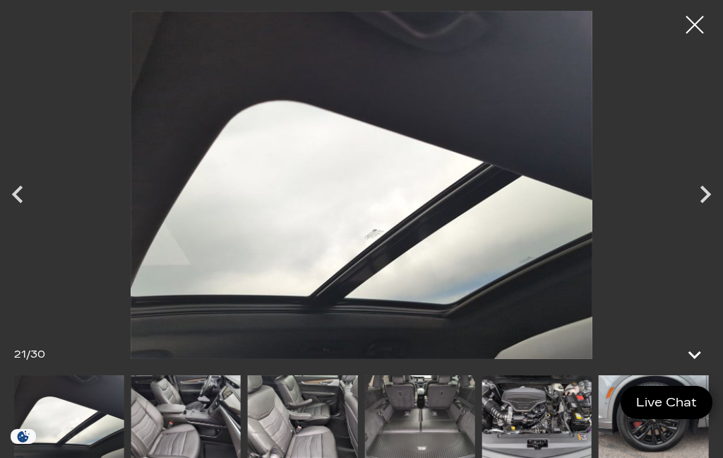
click at [698, 212] on icon "Next" at bounding box center [705, 194] width 35 height 35
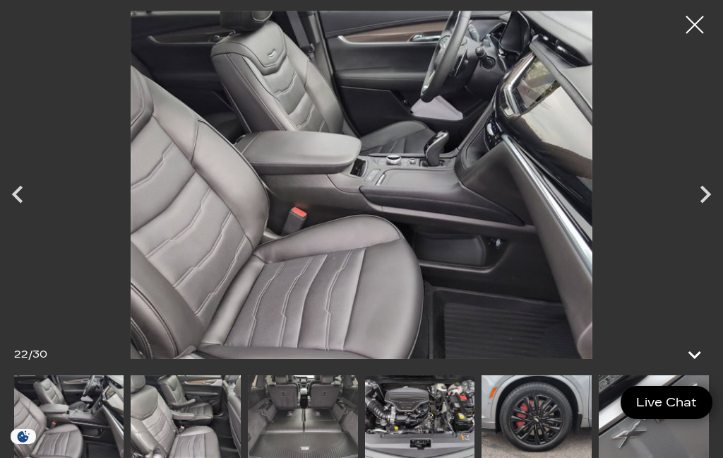
click at [701, 212] on icon "Next" at bounding box center [705, 194] width 35 height 35
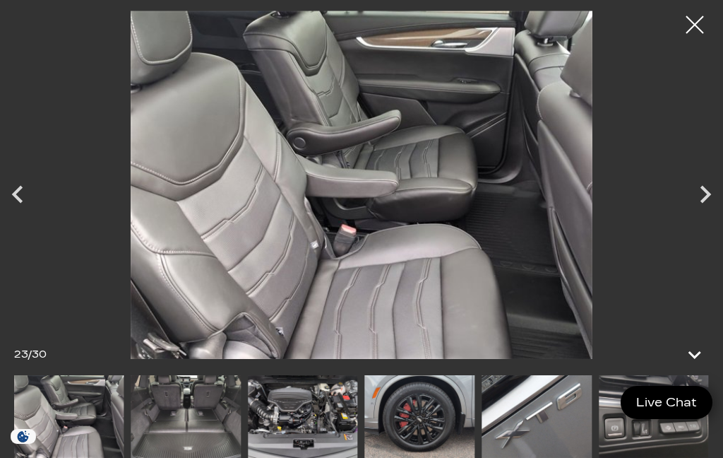
click at [697, 212] on icon "Next" at bounding box center [705, 194] width 35 height 35
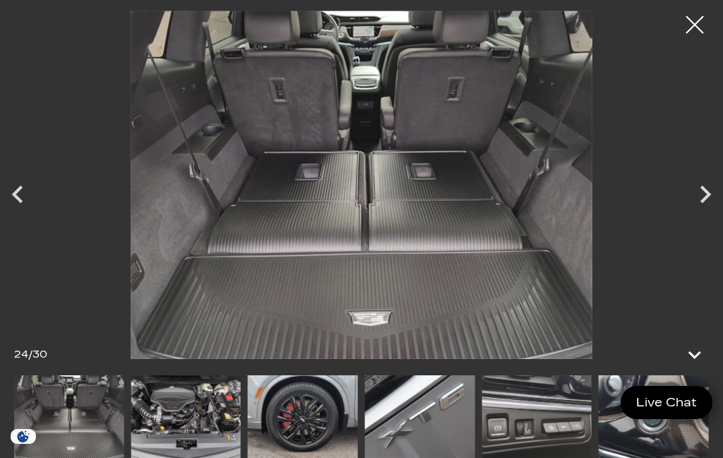
click at [713, 212] on icon "Next" at bounding box center [705, 194] width 35 height 35
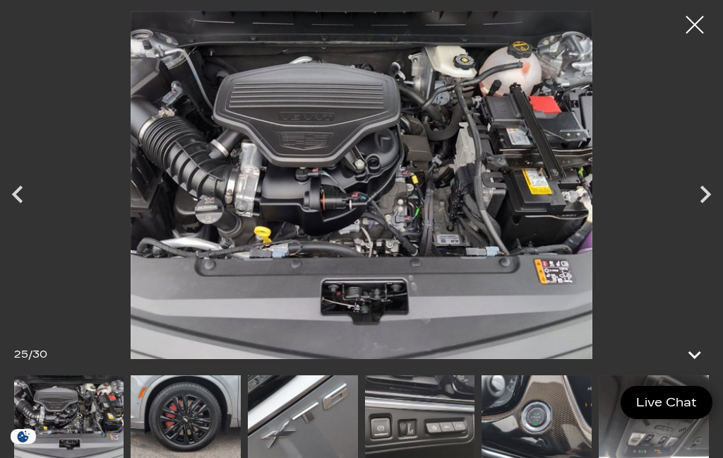
click at [704, 212] on icon "Next" at bounding box center [705, 194] width 35 height 35
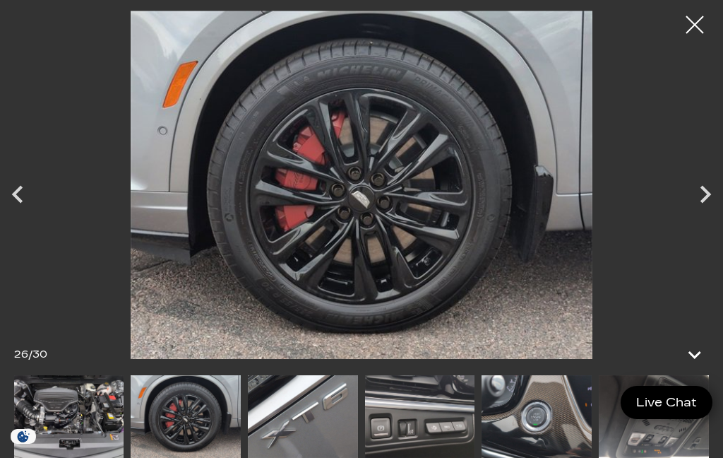
click at [716, 212] on icon "Next" at bounding box center [705, 194] width 35 height 35
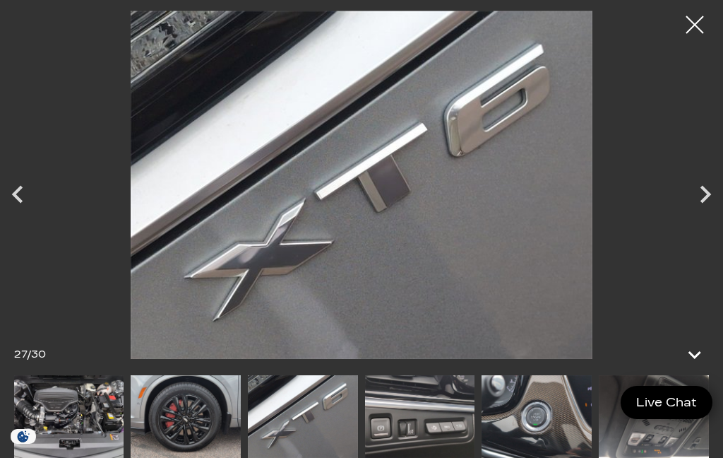
click at [694, 212] on icon "Next" at bounding box center [705, 194] width 35 height 35
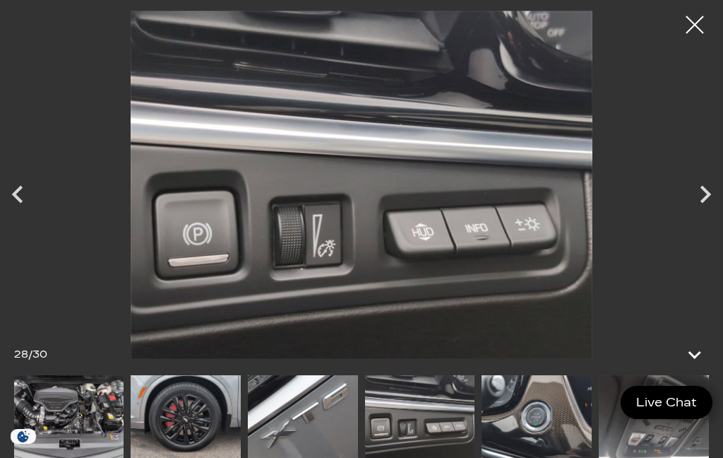
click at [705, 203] on icon "Next" at bounding box center [706, 194] width 11 height 18
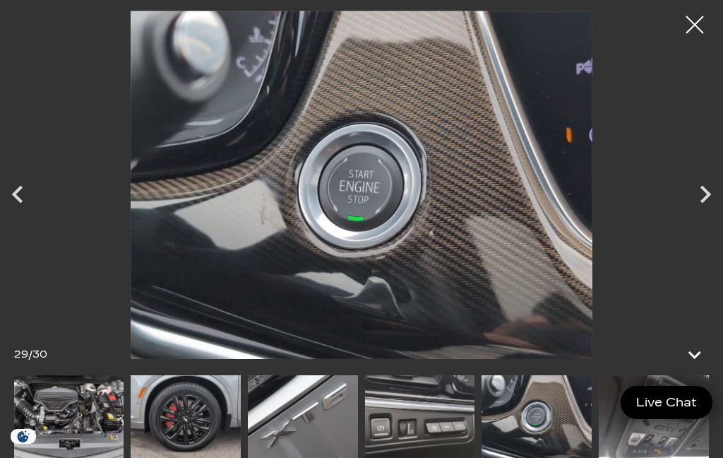
click at [701, 212] on icon "Next" at bounding box center [705, 194] width 35 height 35
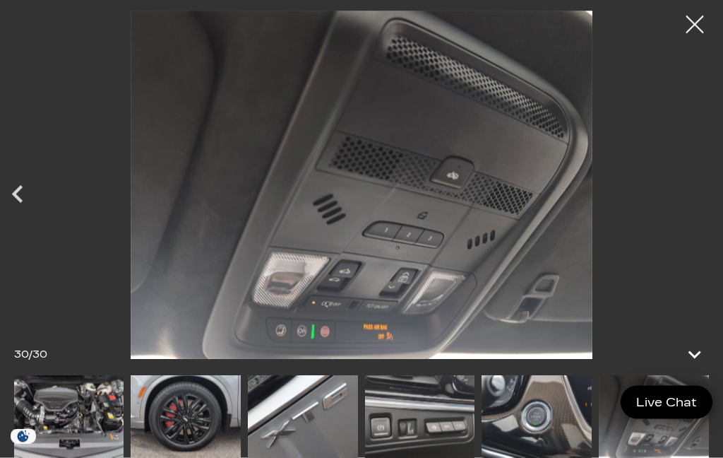
scroll to position [648, 0]
click at [702, 28] on div at bounding box center [694, 24] width 35 height 35
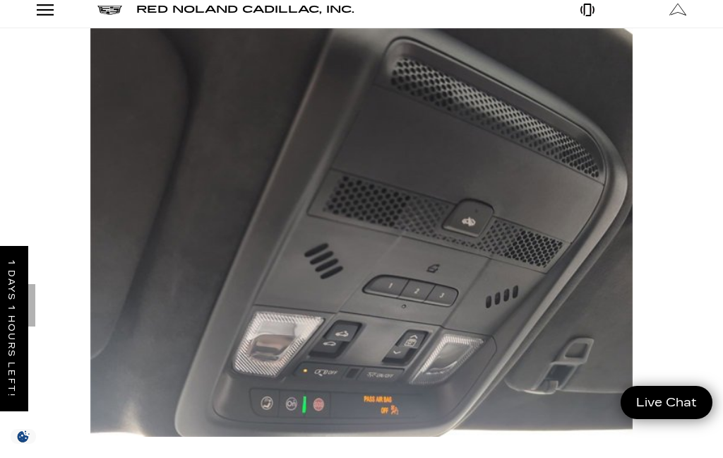
scroll to position [0, 0]
